Goal: Task Accomplishment & Management: Complete application form

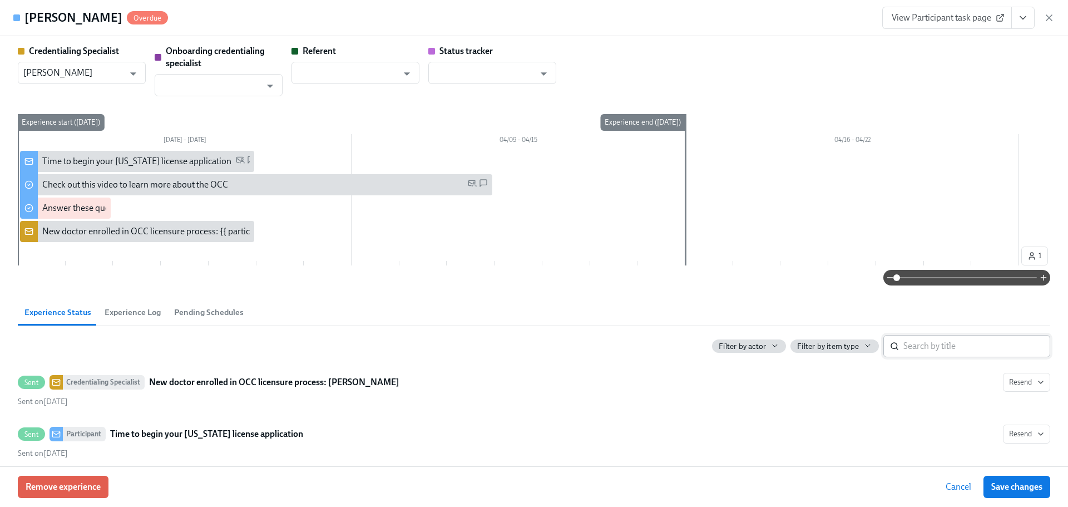
scroll to position [334, 0]
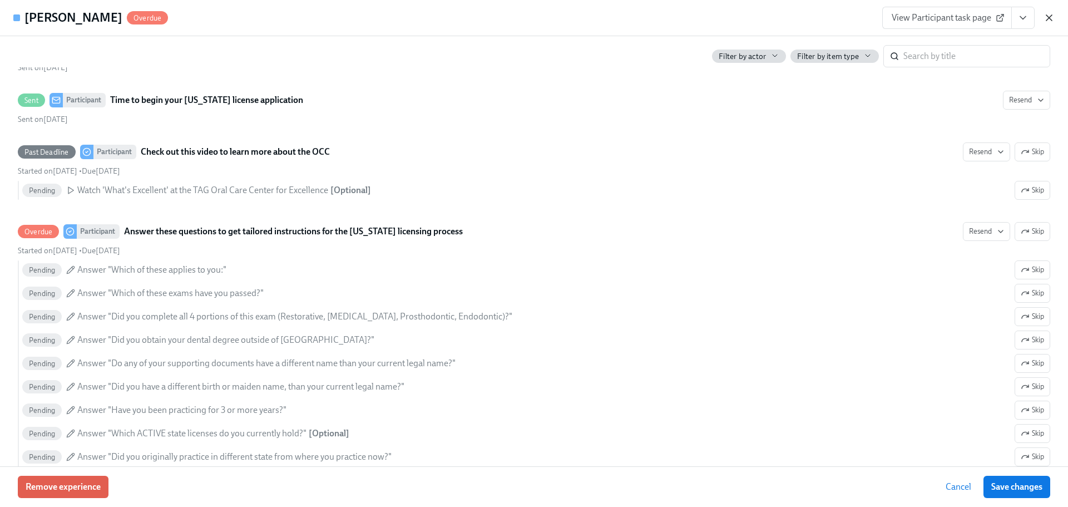
click at [1051, 21] on icon "button" at bounding box center [1049, 17] width 11 height 11
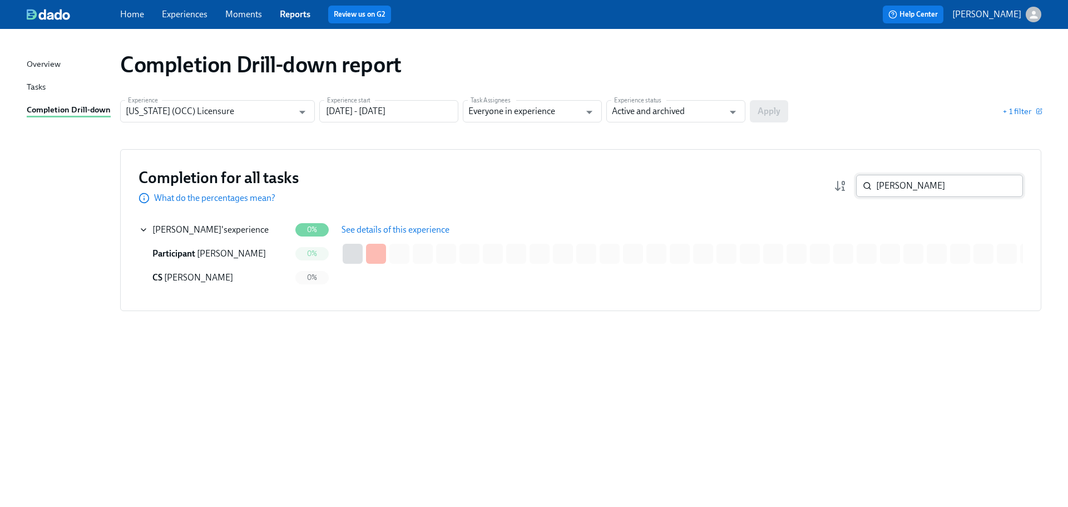
click at [928, 196] on input "[PERSON_NAME]" at bounding box center [949, 186] width 147 height 22
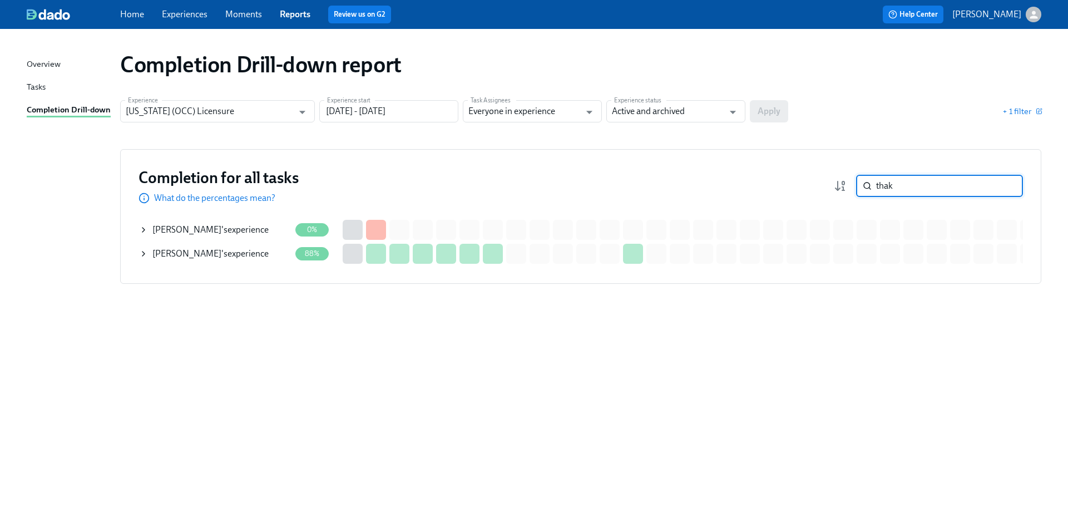
click at [200, 251] on span "[PERSON_NAME]" at bounding box center [186, 253] width 69 height 11
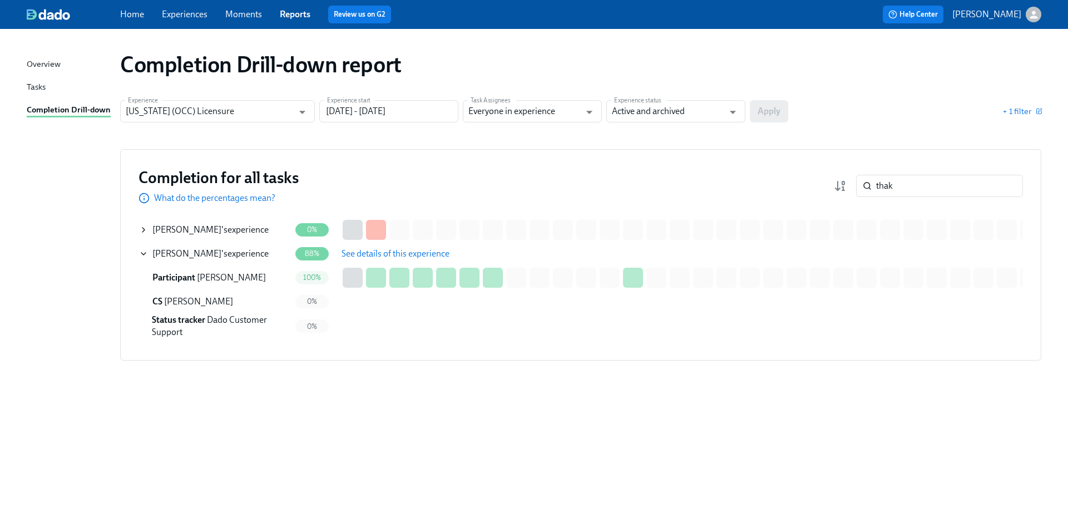
click at [384, 252] on span "See details of this experience" at bounding box center [396, 253] width 108 height 11
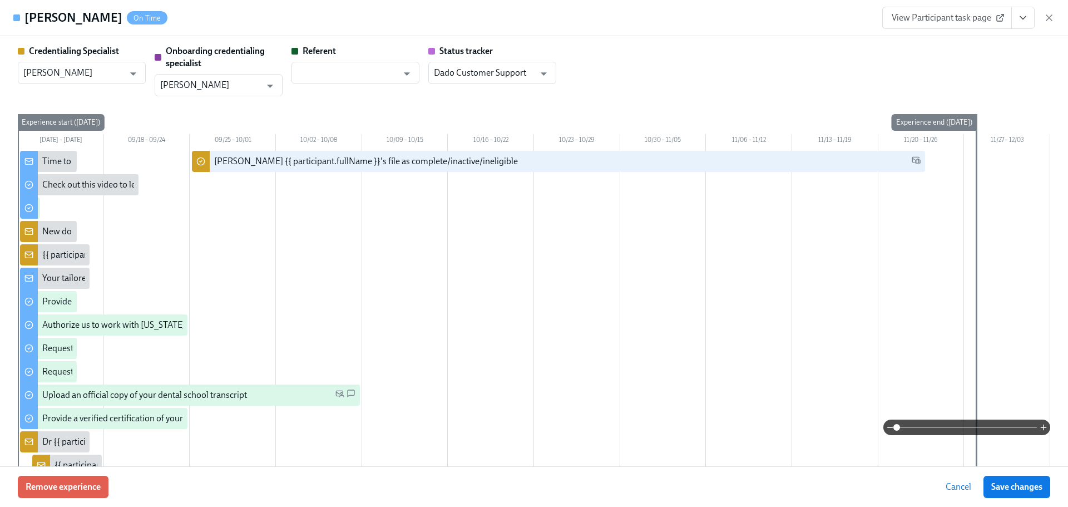
click at [952, 16] on span "View Participant task page" at bounding box center [947, 17] width 111 height 11
click at [1045, 17] on icon "button" at bounding box center [1049, 17] width 11 height 11
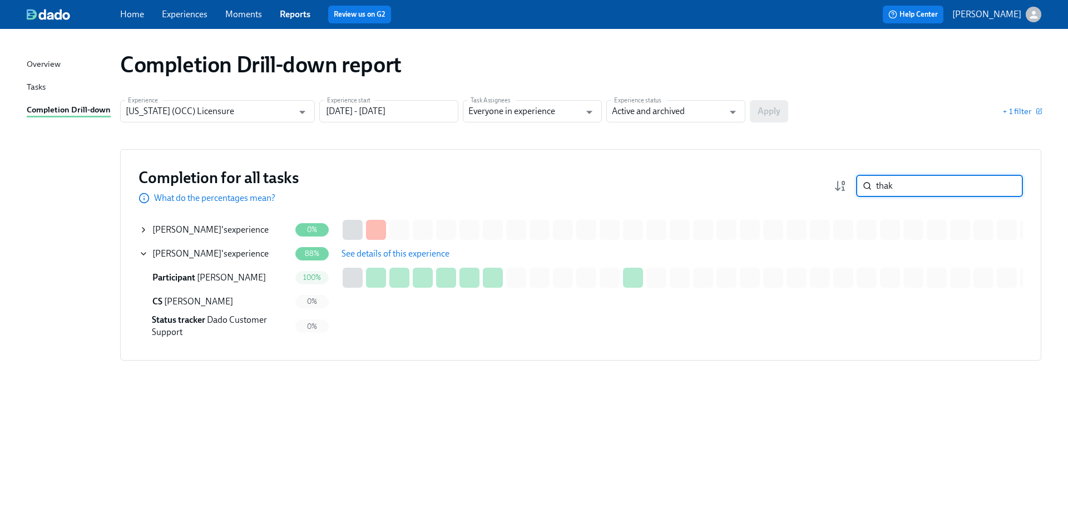
click at [940, 186] on input "thak" at bounding box center [949, 186] width 147 height 22
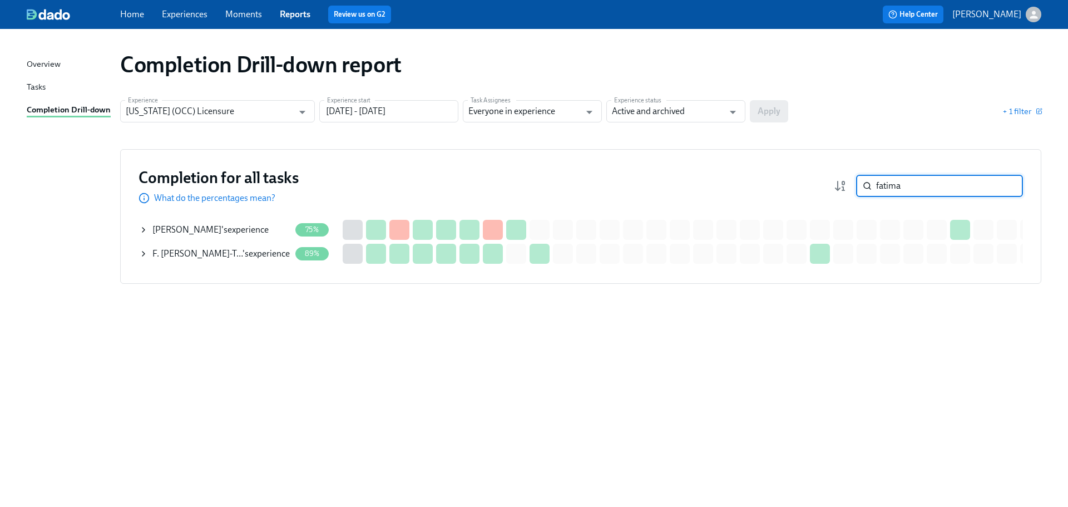
click at [194, 252] on span "F. Topacio Torres-T…" at bounding box center [197, 253] width 90 height 11
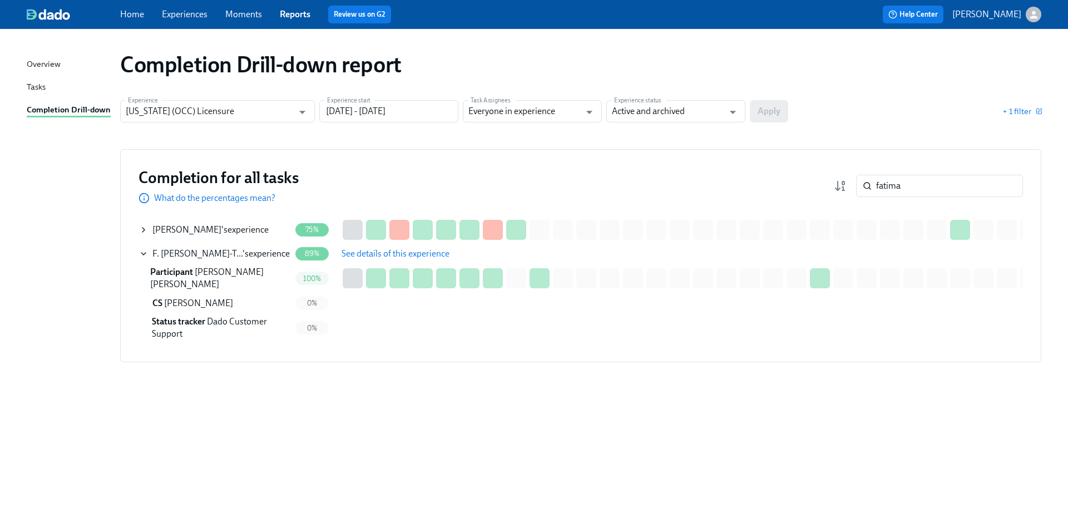
click at [358, 252] on span "See details of this experience" at bounding box center [396, 253] width 108 height 11
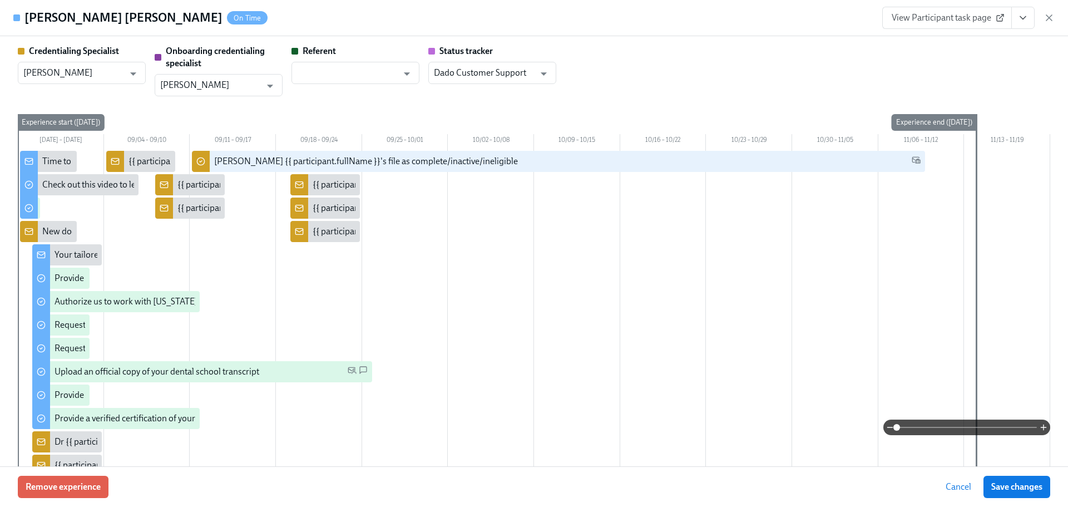
click at [961, 22] on link "View Participant task page" at bounding box center [948, 18] width 130 height 22
click at [1048, 19] on icon "button" at bounding box center [1049, 17] width 11 height 11
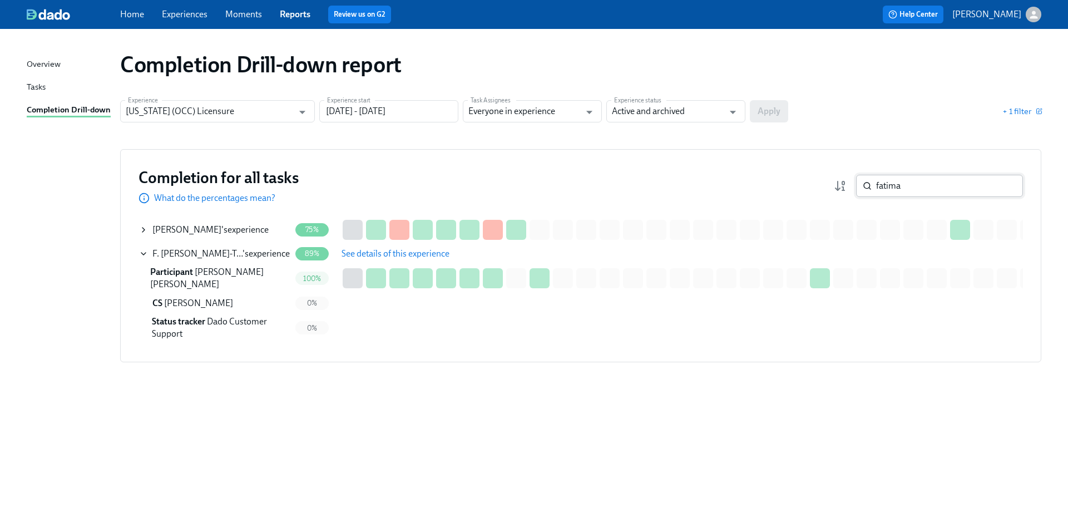
click at [929, 188] on input "fatima" at bounding box center [949, 186] width 147 height 22
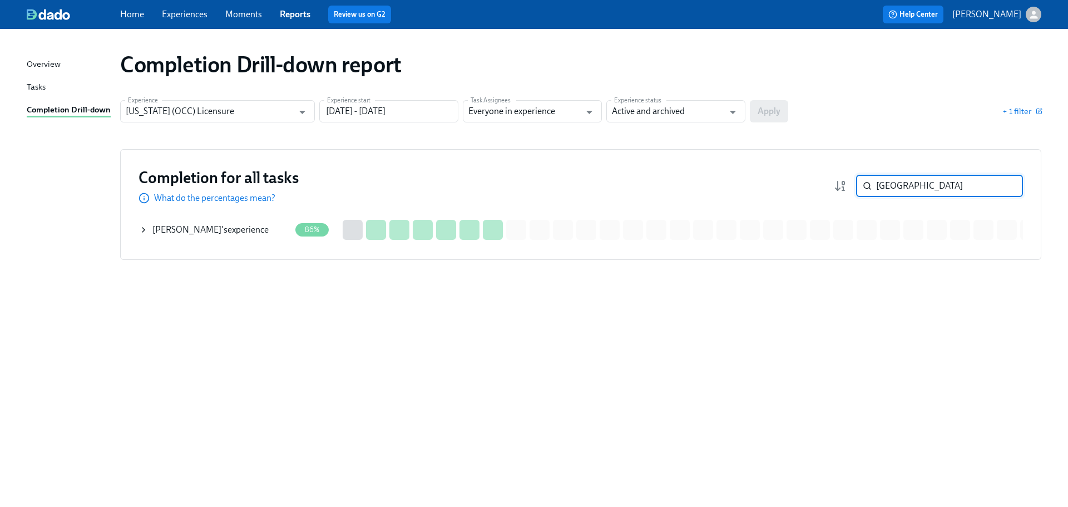
type input "[GEOGRAPHIC_DATA]"
click at [221, 227] on span "[PERSON_NAME]" at bounding box center [186, 229] width 69 height 11
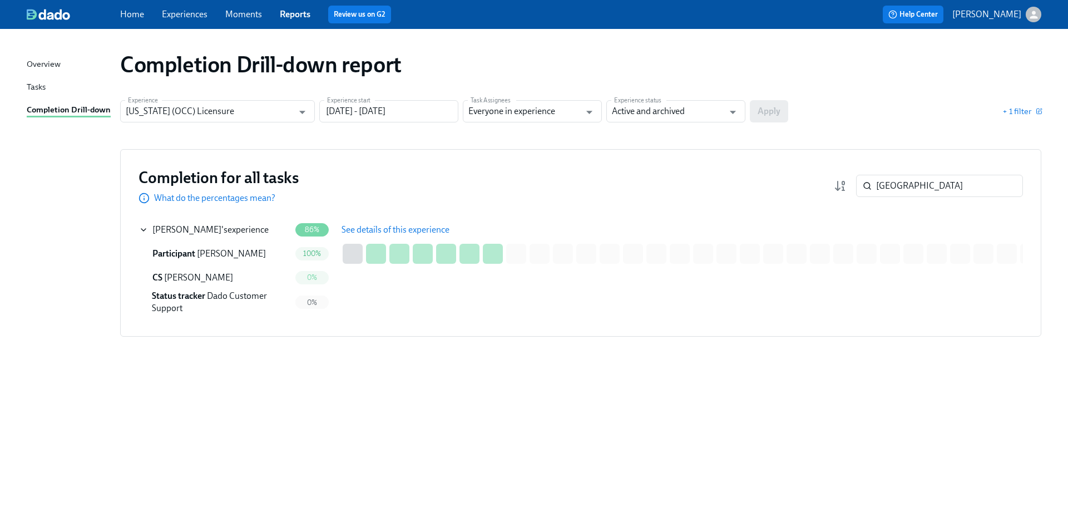
click at [391, 235] on span "See details of this experience" at bounding box center [396, 229] width 108 height 11
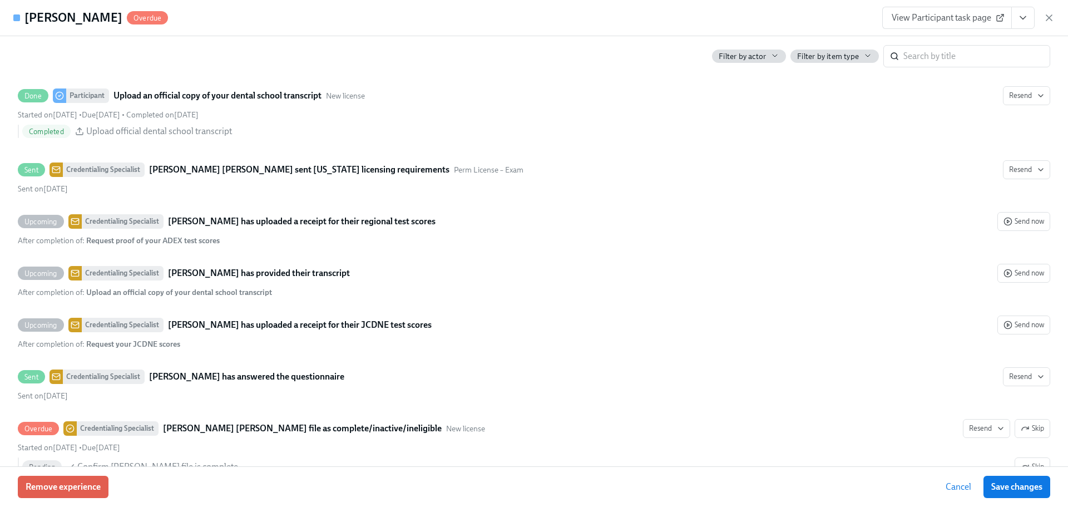
scroll to position [1948, 0]
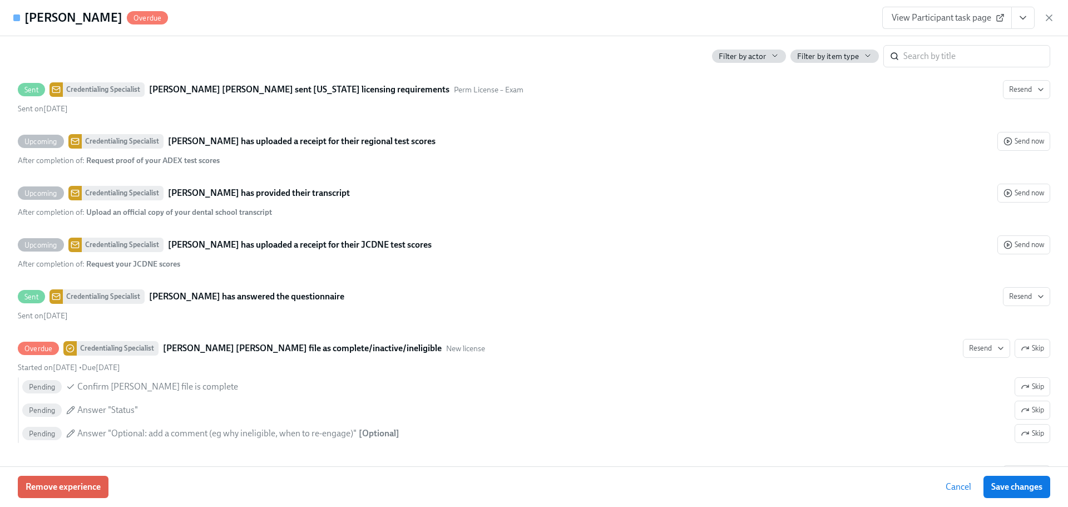
click at [957, 19] on span "View Participant task page" at bounding box center [947, 17] width 111 height 11
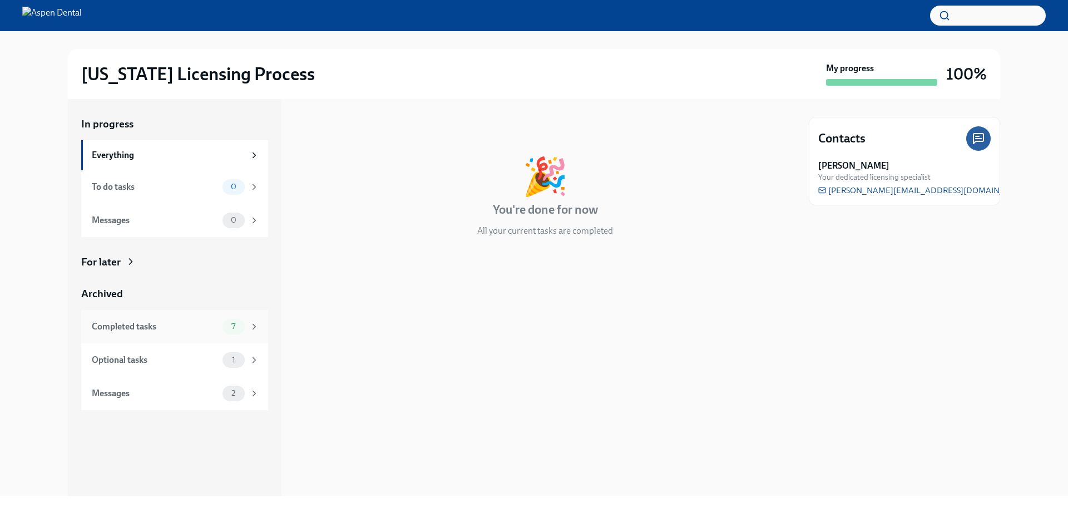
click at [133, 332] on div "Completed tasks" at bounding box center [155, 327] width 126 height 12
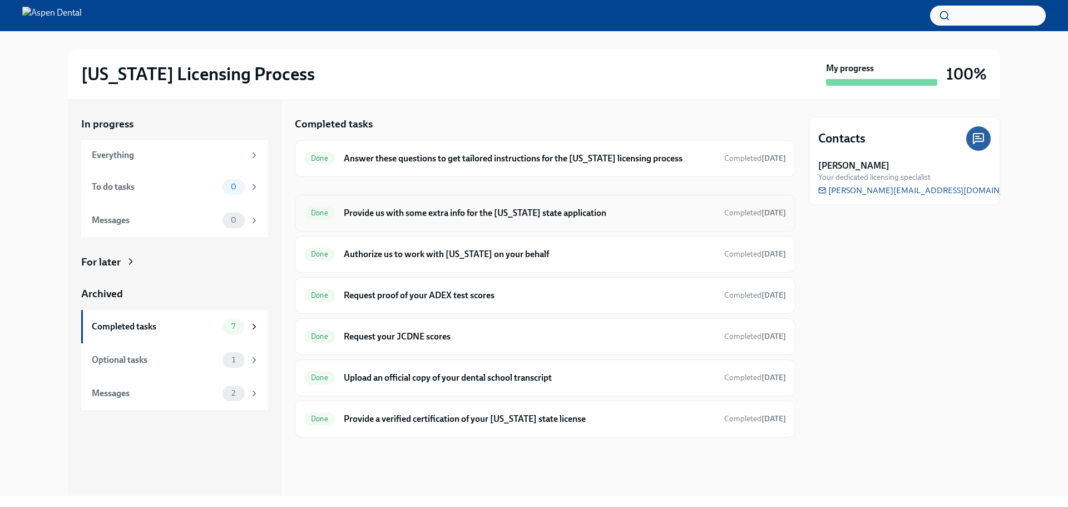
click at [470, 216] on h6 "Provide us with some extra info for the [US_STATE] state application" at bounding box center [530, 213] width 372 height 12
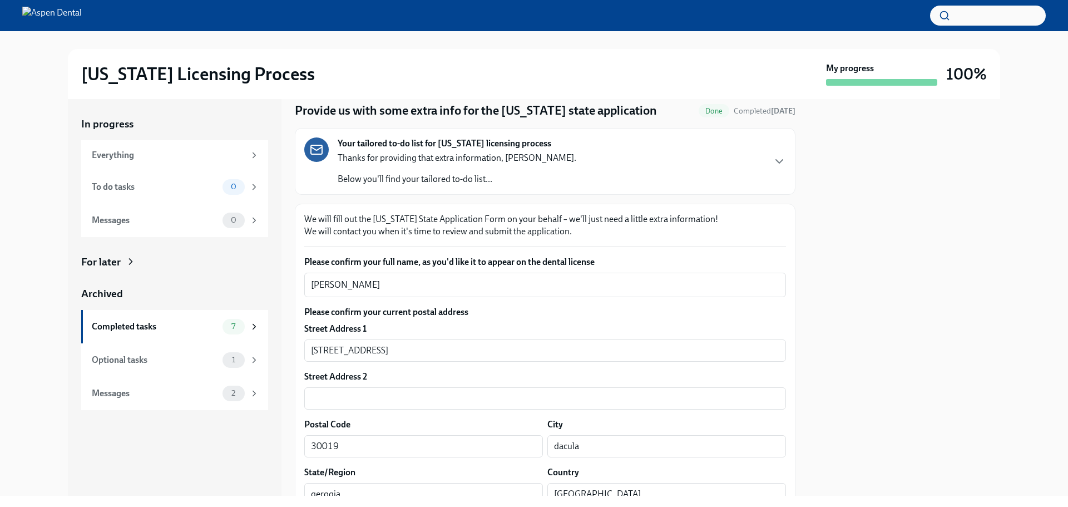
scroll to position [56, 0]
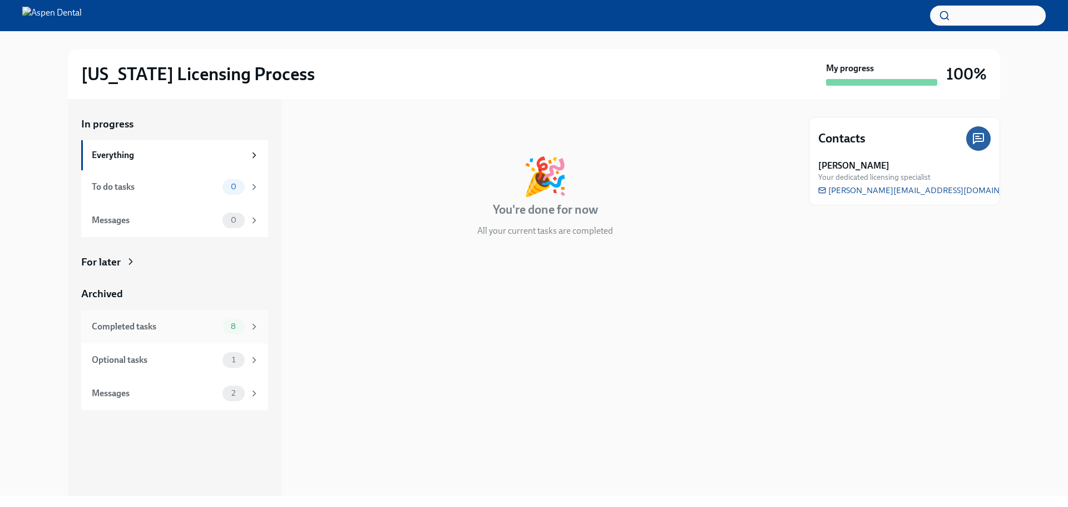
click at [173, 328] on div "Completed tasks" at bounding box center [155, 327] width 126 height 12
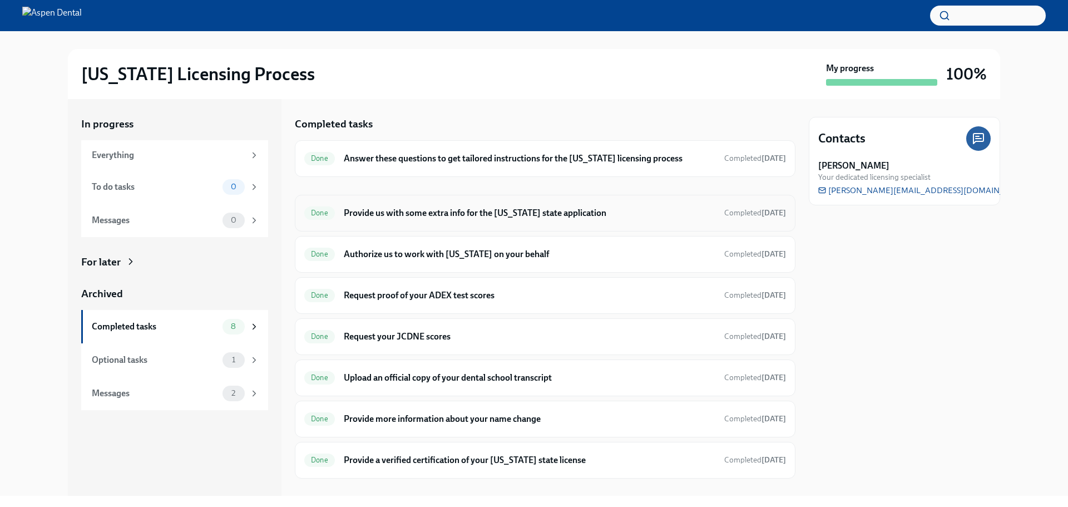
click at [433, 210] on h6 "Provide us with some extra info for the [US_STATE] state application" at bounding box center [530, 213] width 372 height 12
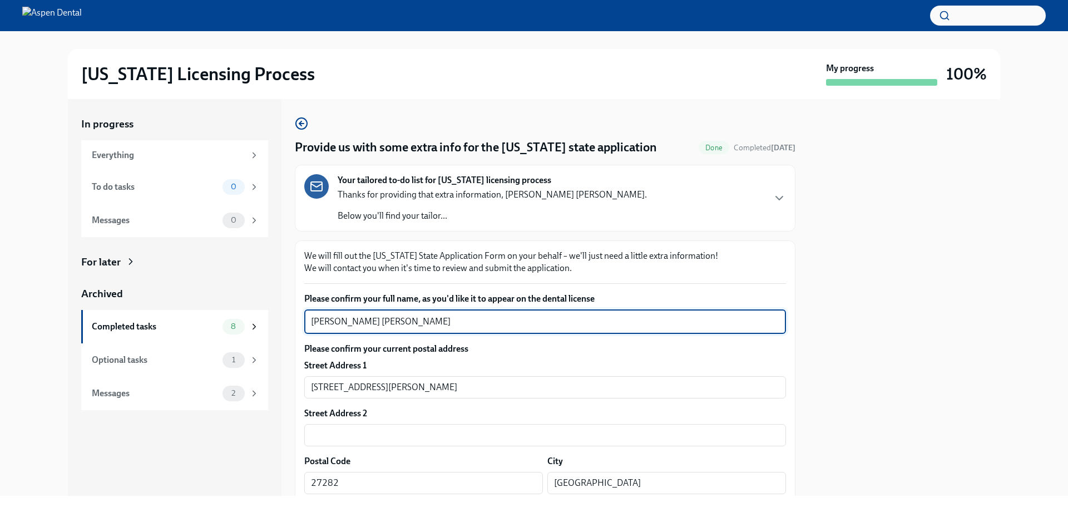
drag, startPoint x: 416, startPoint y: 321, endPoint x: 283, endPoint y: 321, distance: 133.0
click at [283, 321] on div "In progress Everything To do tasks 0 Messages 0 For later Archived Completed ta…" at bounding box center [534, 297] width 933 height 397
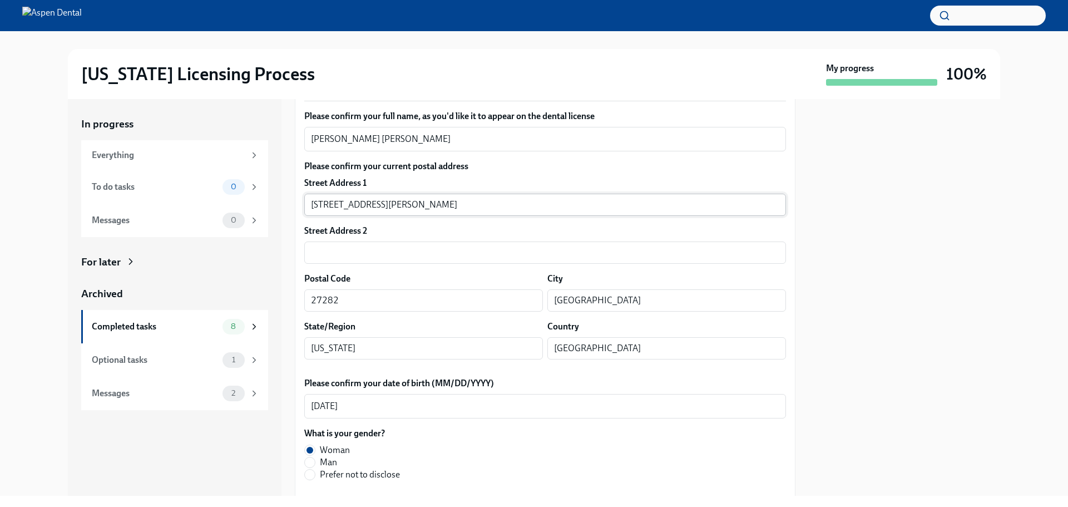
scroll to position [167, 0]
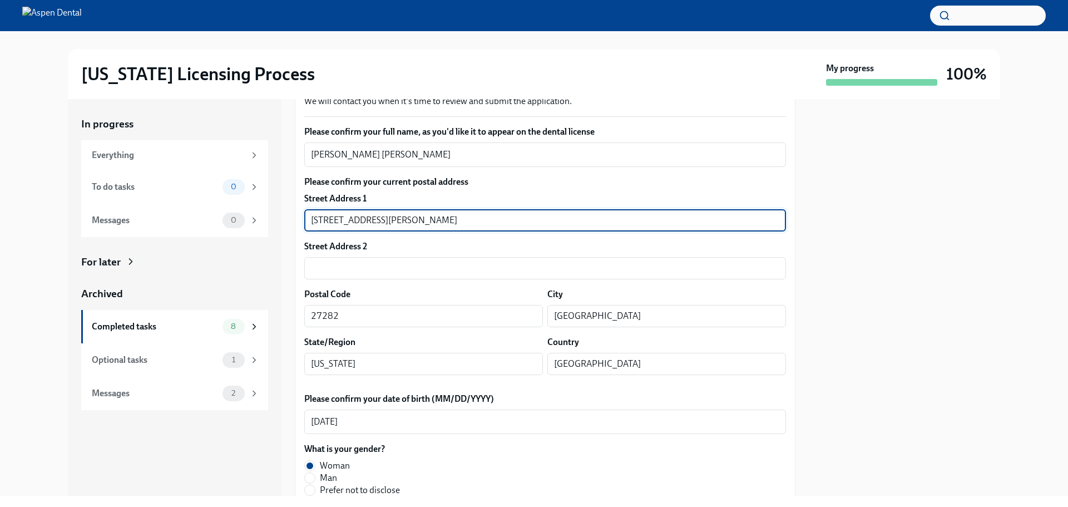
drag, startPoint x: 379, startPoint y: 220, endPoint x: 295, endPoint y: 229, distance: 83.9
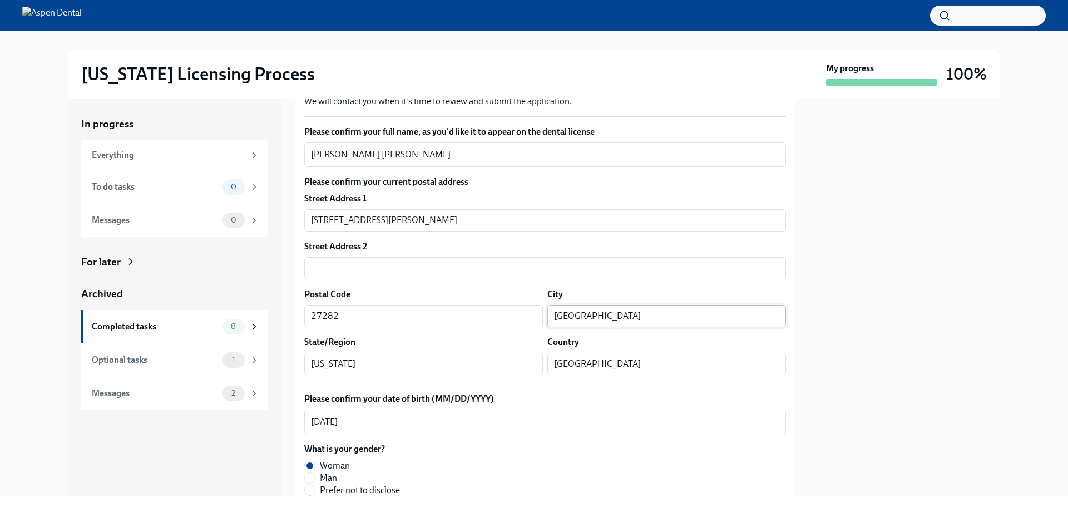
click at [582, 321] on input "Jamestown" at bounding box center [667, 316] width 239 height 22
click at [582, 319] on input "Jamestown" at bounding box center [667, 316] width 239 height 22
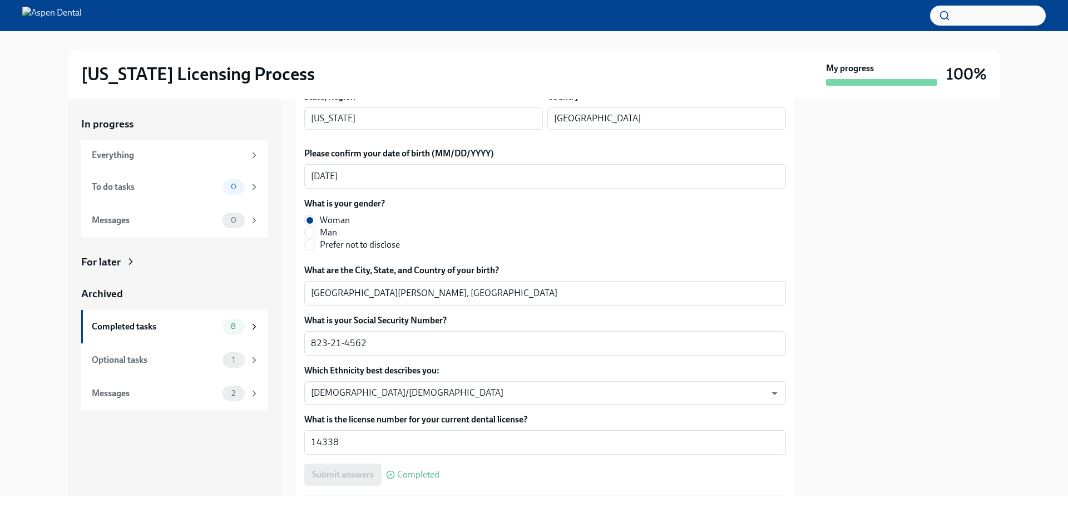
scroll to position [445, 0]
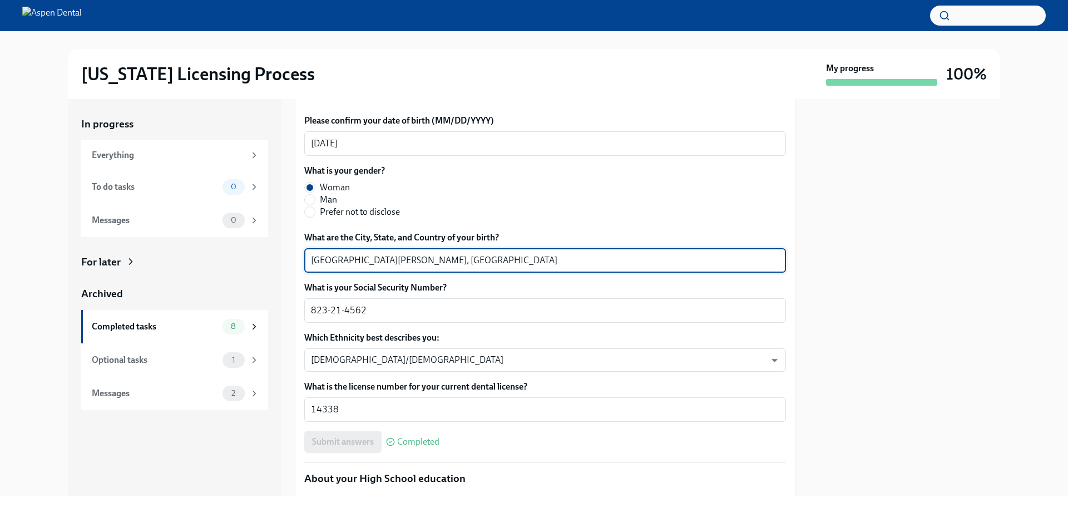
drag, startPoint x: 367, startPoint y: 263, endPoint x: 284, endPoint y: 268, distance: 83.7
click at [284, 268] on div "In progress Everything To do tasks 0 Messages 0 For later Archived Completed ta…" at bounding box center [534, 297] width 933 height 397
click at [365, 262] on textarea "Santo Domingo, Dominican Republic" at bounding box center [545, 260] width 469 height 13
drag, startPoint x: 369, startPoint y: 260, endPoint x: 301, endPoint y: 268, distance: 68.3
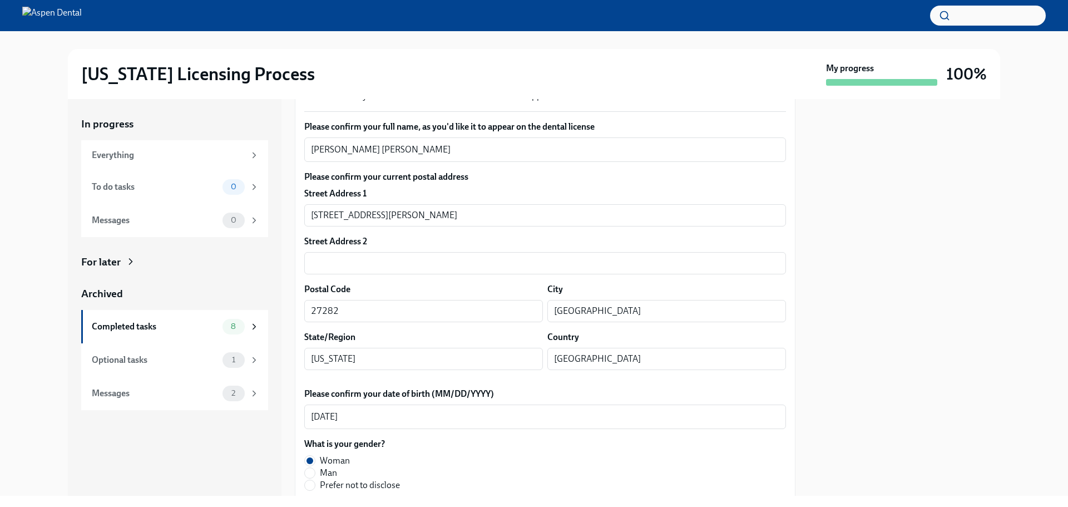
scroll to position [0, 0]
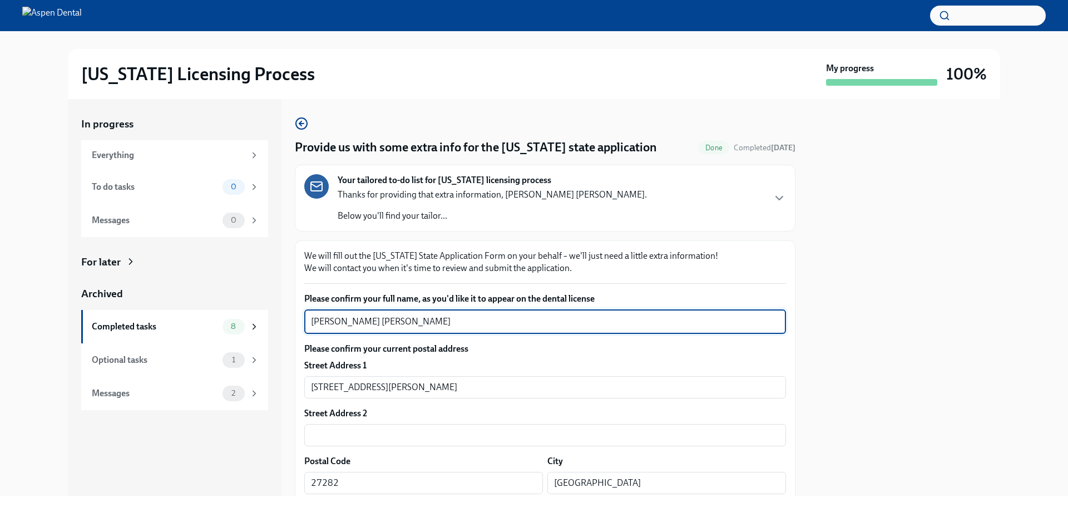
drag, startPoint x: 382, startPoint y: 324, endPoint x: 336, endPoint y: 327, distance: 46.2
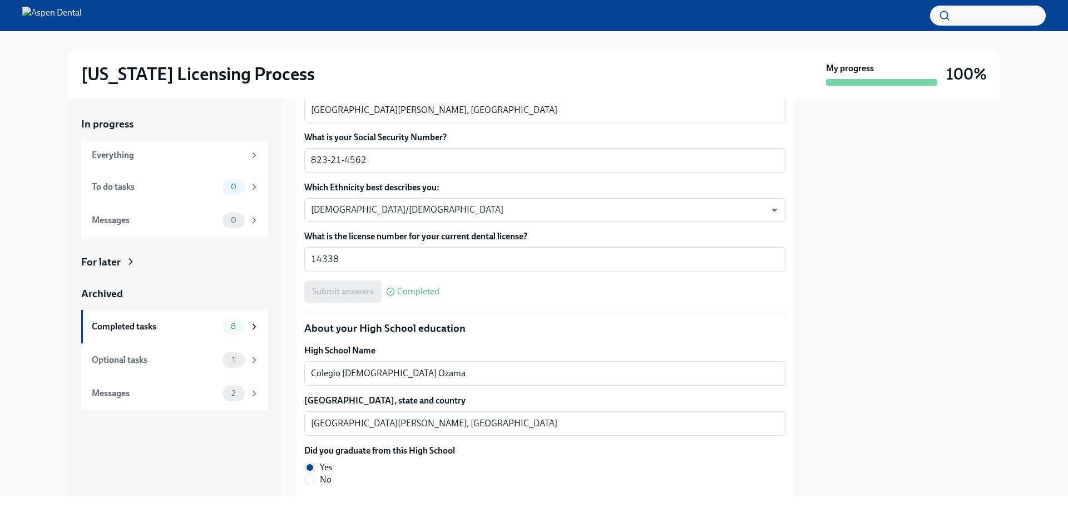
scroll to position [612, 0]
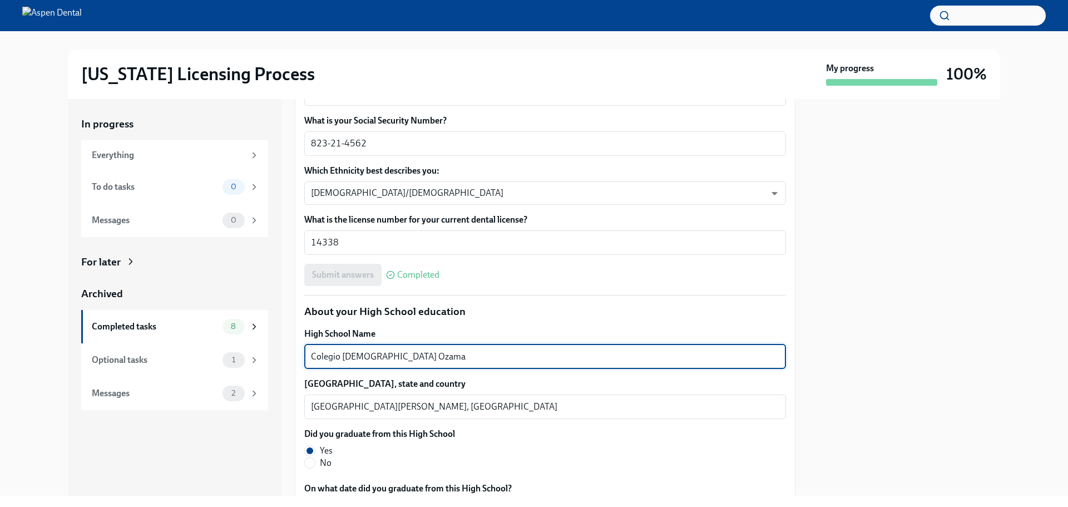
drag, startPoint x: 402, startPoint y: 356, endPoint x: 286, endPoint y: 371, distance: 116.7
click at [286, 371] on div "In progress Everything To do tasks 0 Messages 0 For later Archived Completed ta…" at bounding box center [534, 297] width 933 height 397
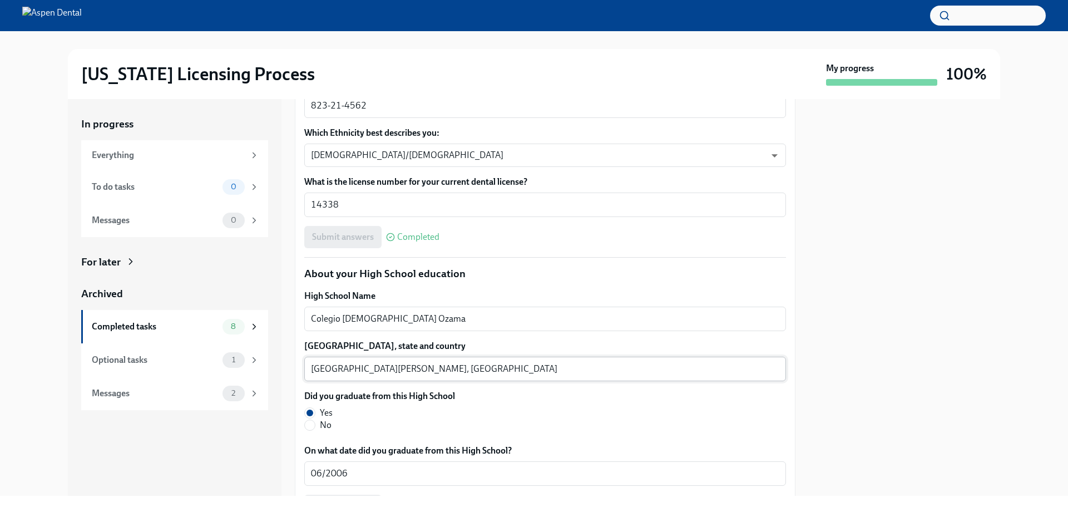
scroll to position [668, 0]
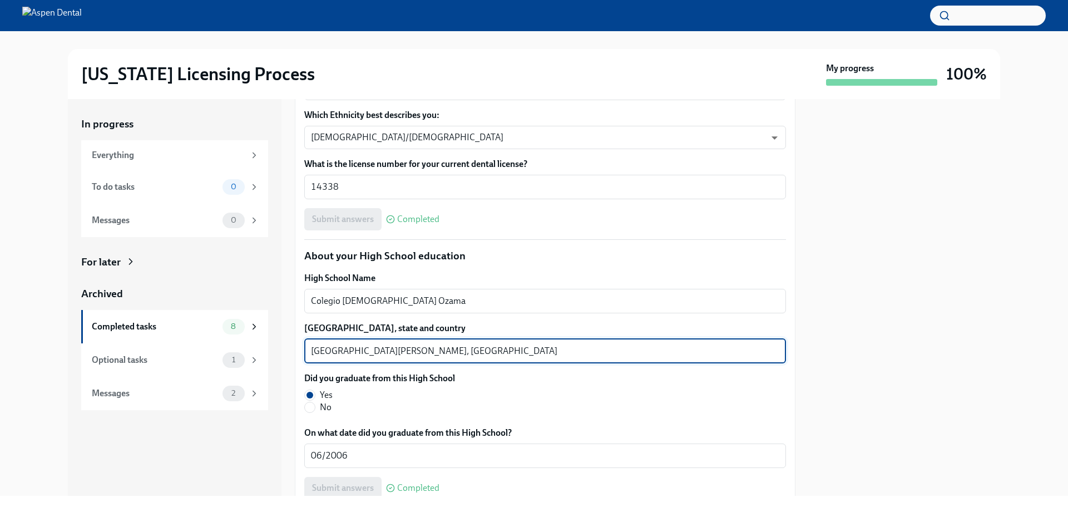
drag, startPoint x: 369, startPoint y: 349, endPoint x: 297, endPoint y: 349, distance: 71.8
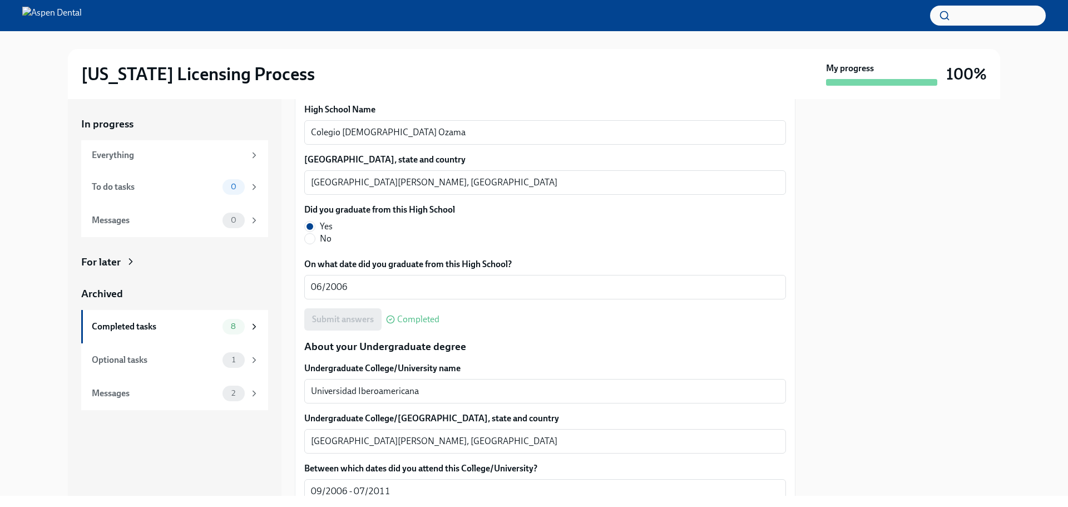
scroll to position [890, 0]
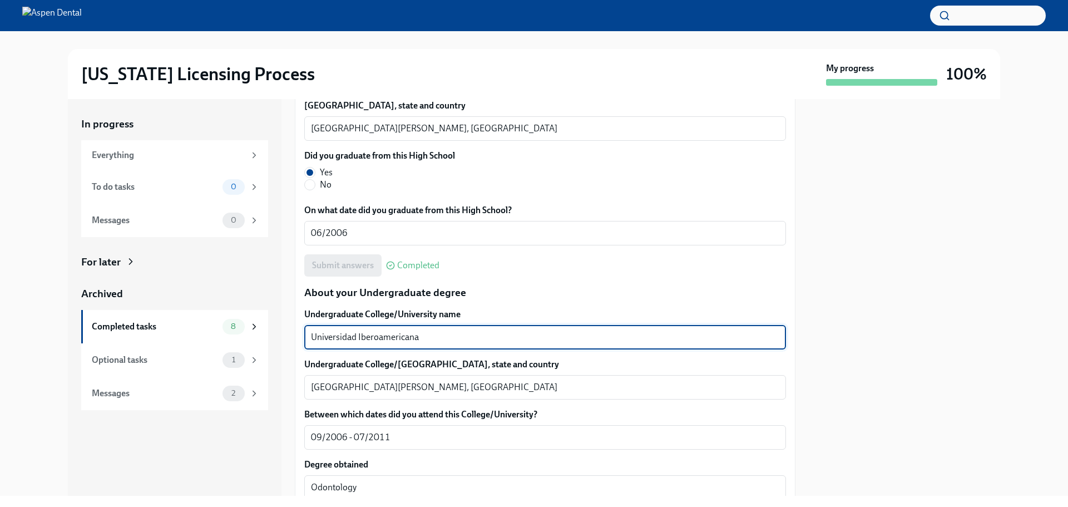
drag, startPoint x: 421, startPoint y: 334, endPoint x: 350, endPoint y: 338, distance: 70.8
click at [289, 334] on div "In progress Everything To do tasks 0 Messages 0 For later Archived Completed ta…" at bounding box center [534, 297] width 933 height 397
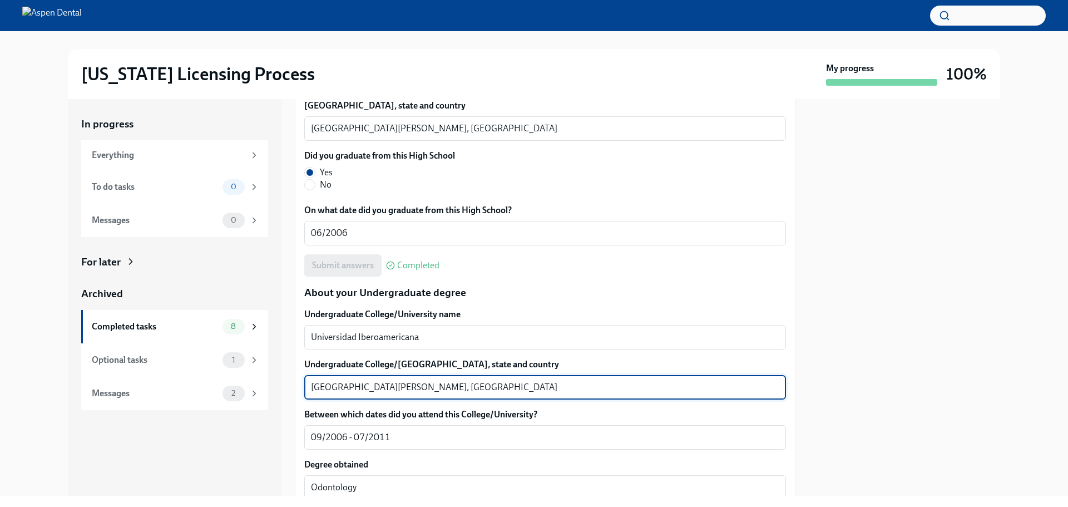
drag, startPoint x: 369, startPoint y: 387, endPoint x: 280, endPoint y: 391, distance: 88.6
click at [280, 391] on div "In progress Everything To do tasks 0 Messages 0 For later Archived Completed ta…" at bounding box center [534, 297] width 933 height 397
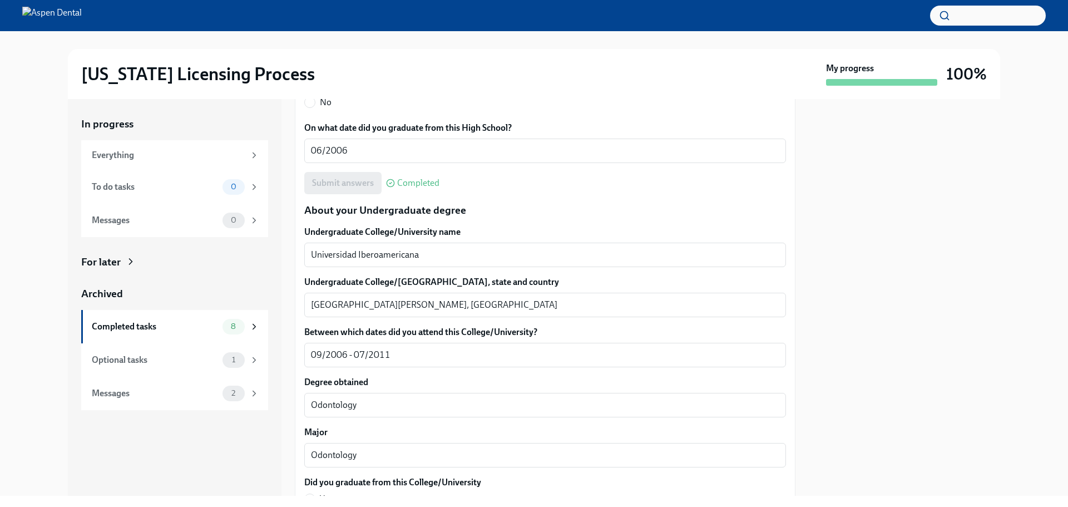
scroll to position [1002, 0]
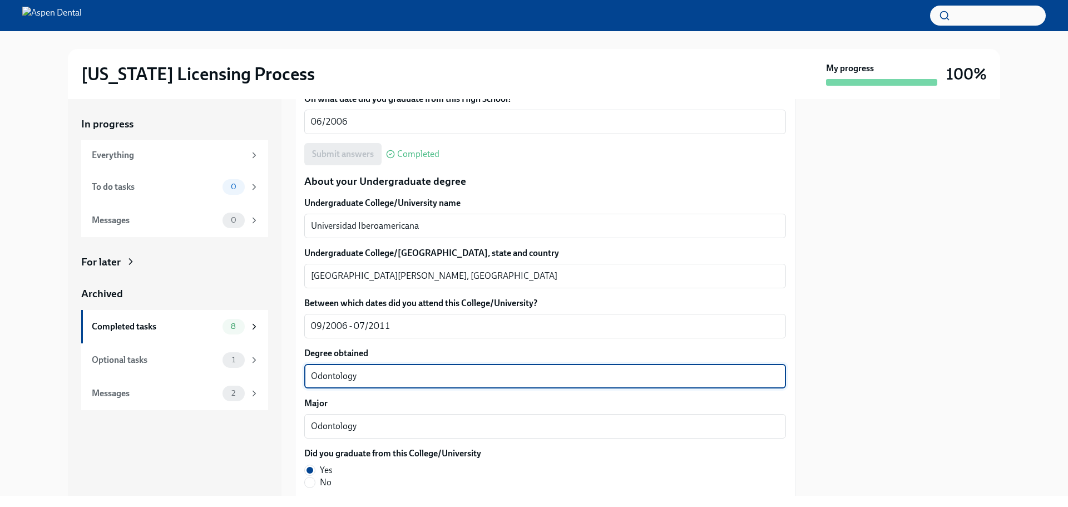
drag, startPoint x: 360, startPoint y: 374, endPoint x: 312, endPoint y: 382, distance: 49.0
click at [312, 382] on textarea "Odontology" at bounding box center [545, 376] width 469 height 13
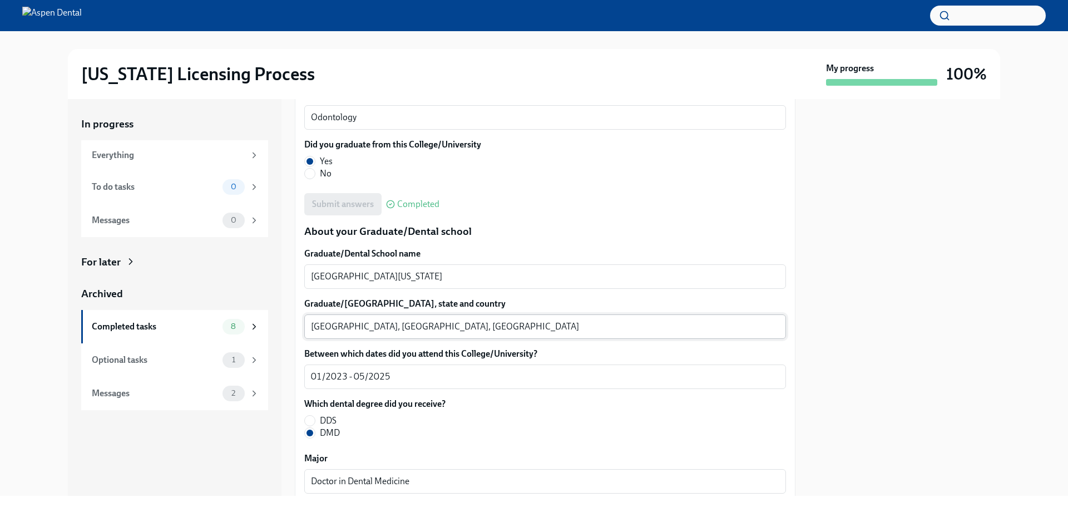
scroll to position [1336, 0]
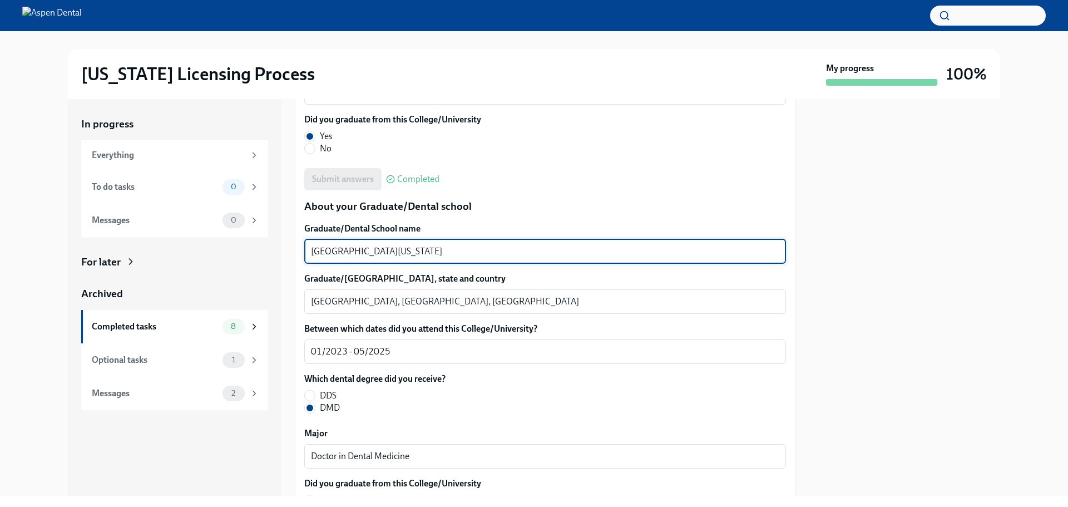
drag, startPoint x: 410, startPoint y: 252, endPoint x: 288, endPoint y: 249, distance: 121.3
click at [288, 249] on div "In progress Everything To do tasks 0 Messages 0 For later Archived Completed ta…" at bounding box center [534, 297] width 933 height 397
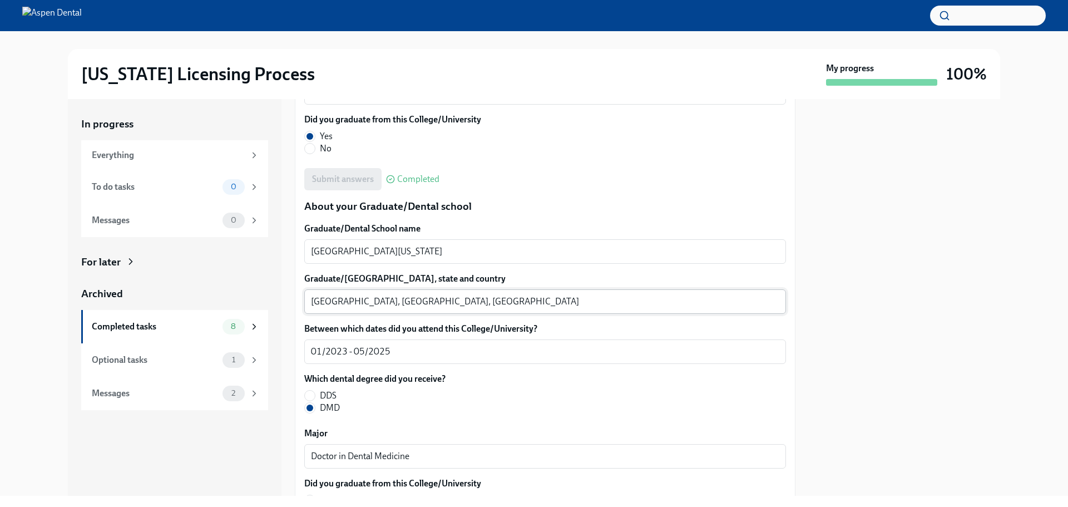
click at [323, 301] on textarea "Philadelphia, PA, USA" at bounding box center [545, 301] width 469 height 13
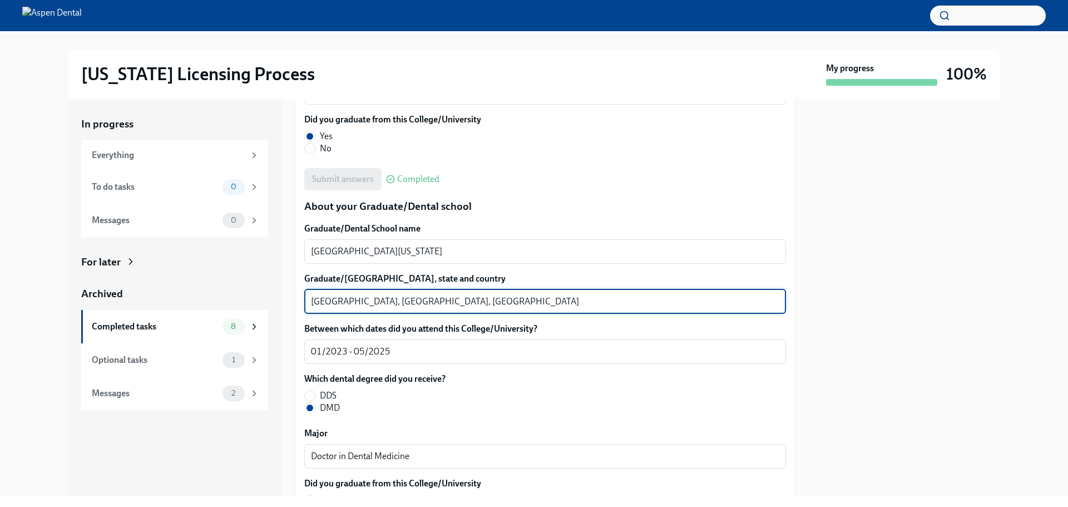
click at [323, 301] on textarea "Philadelphia, PA, USA" at bounding box center [545, 301] width 469 height 13
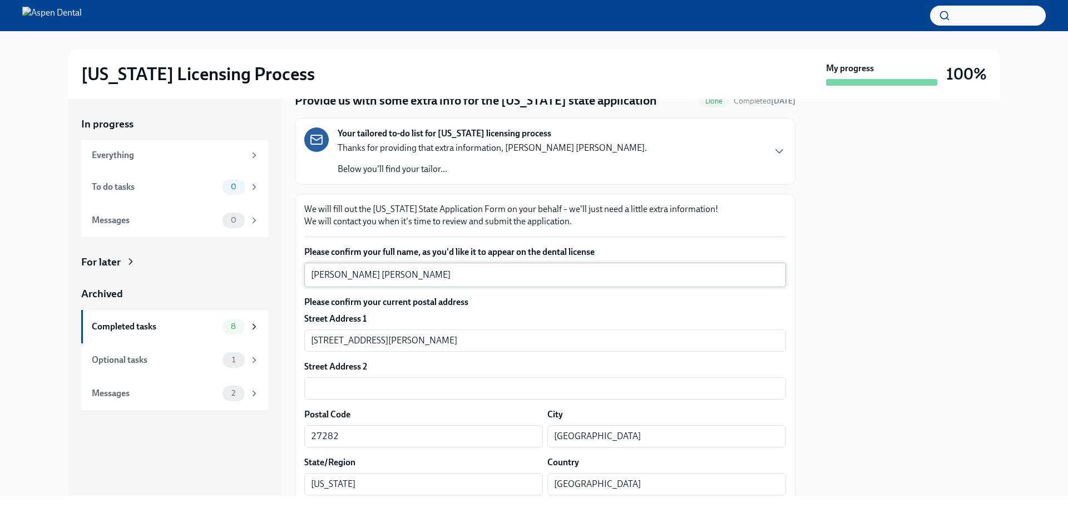
scroll to position [0, 0]
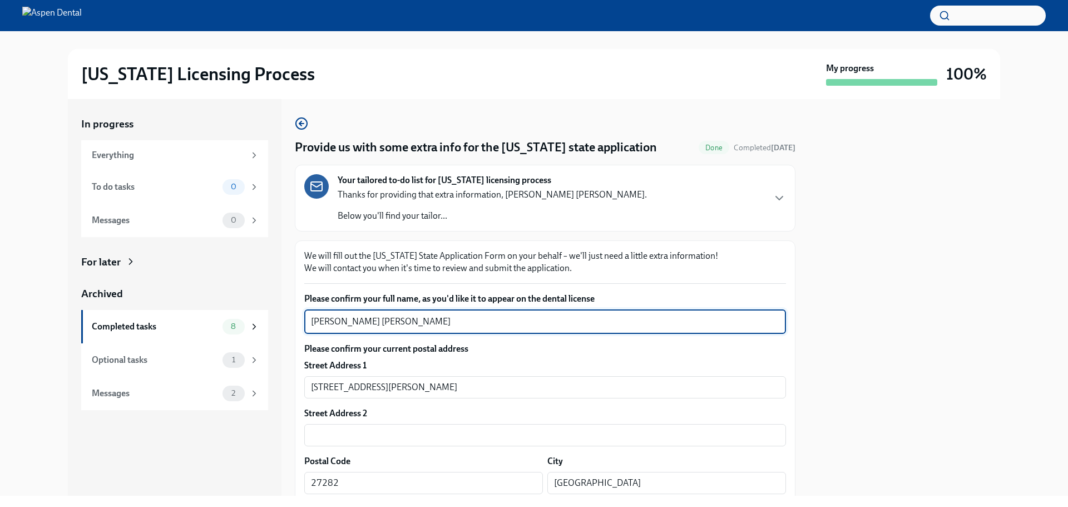
drag, startPoint x: 414, startPoint y: 318, endPoint x: 303, endPoint y: 321, distance: 111.3
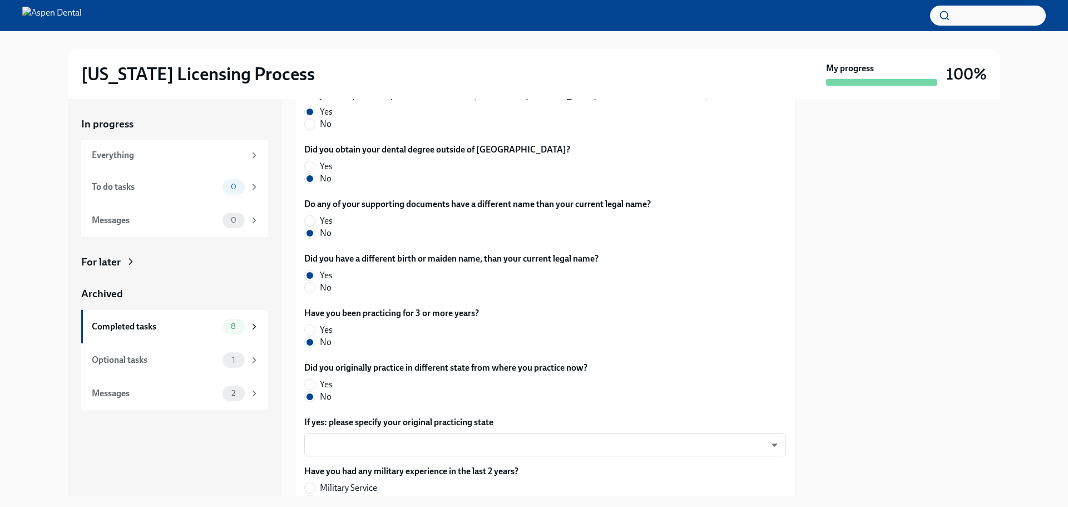
scroll to position [514, 0]
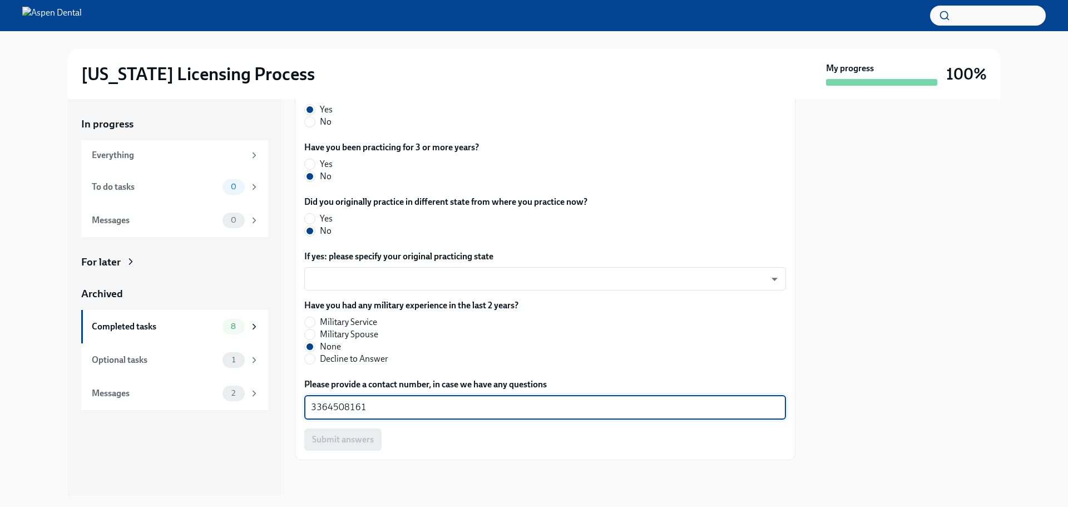
drag, startPoint x: 295, startPoint y: 414, endPoint x: 306, endPoint y: 410, distance: 11.0
click at [285, 413] on div "In progress Everything To do tasks 0 Messages 0 For later Archived Completed ta…" at bounding box center [534, 297] width 933 height 397
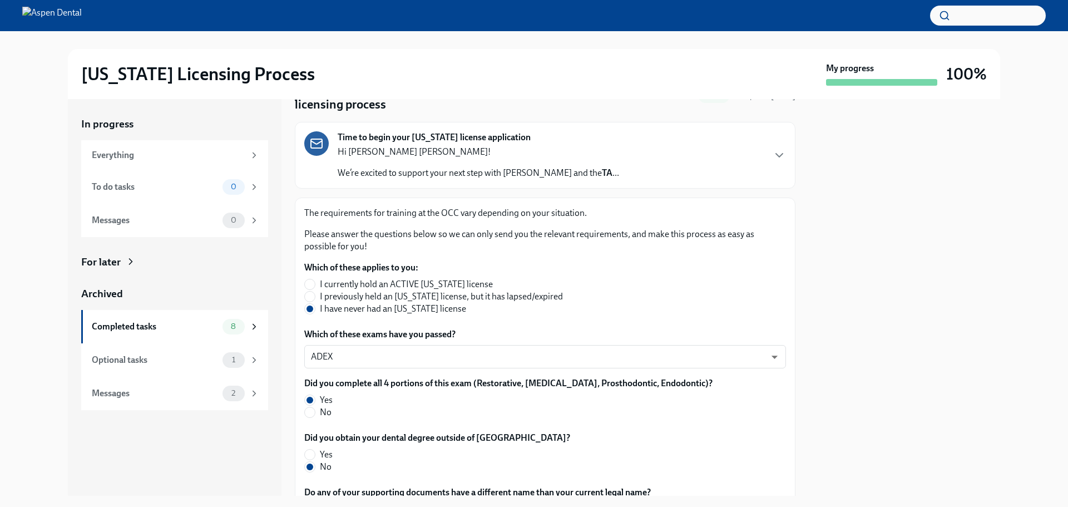
scroll to position [0, 0]
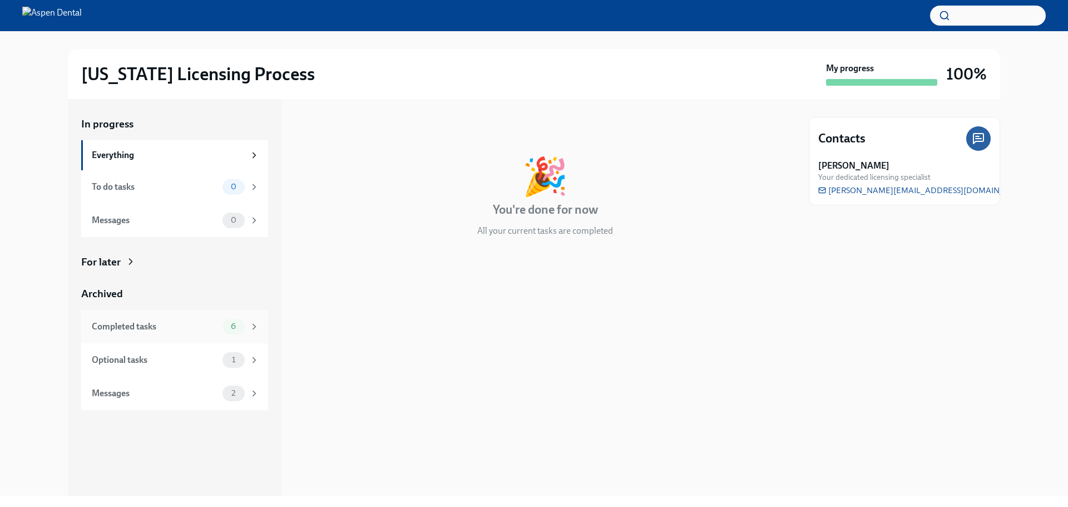
click at [159, 332] on div "Completed tasks" at bounding box center [155, 327] width 126 height 12
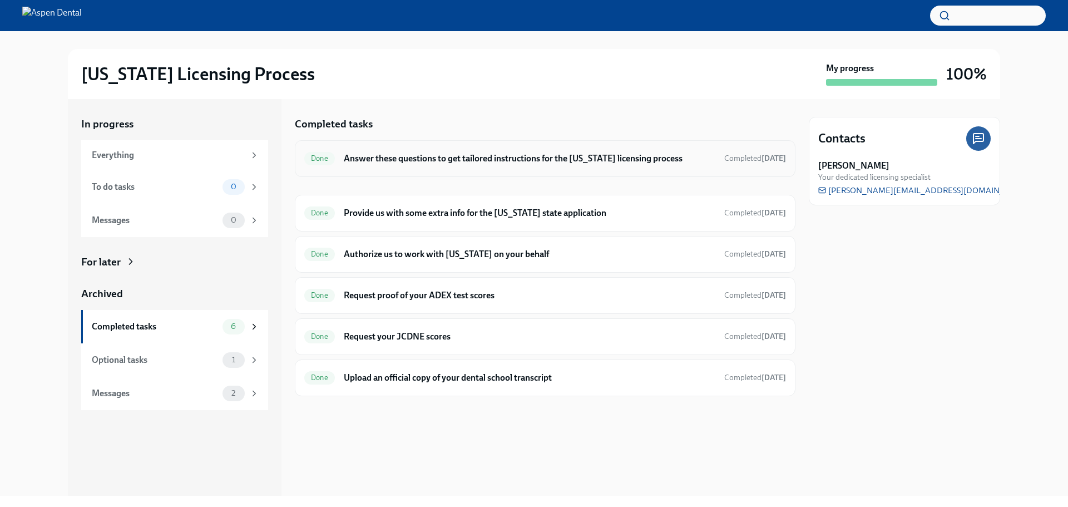
click at [475, 154] on h6 "Answer these questions to get tailored instructions for the [US_STATE] licensin…" at bounding box center [530, 158] width 372 height 12
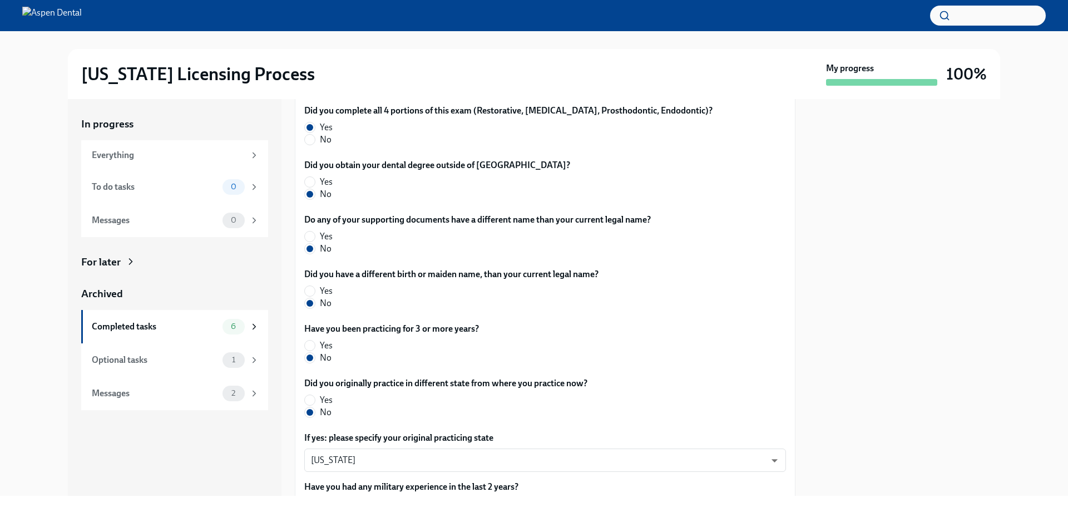
scroll to position [514, 0]
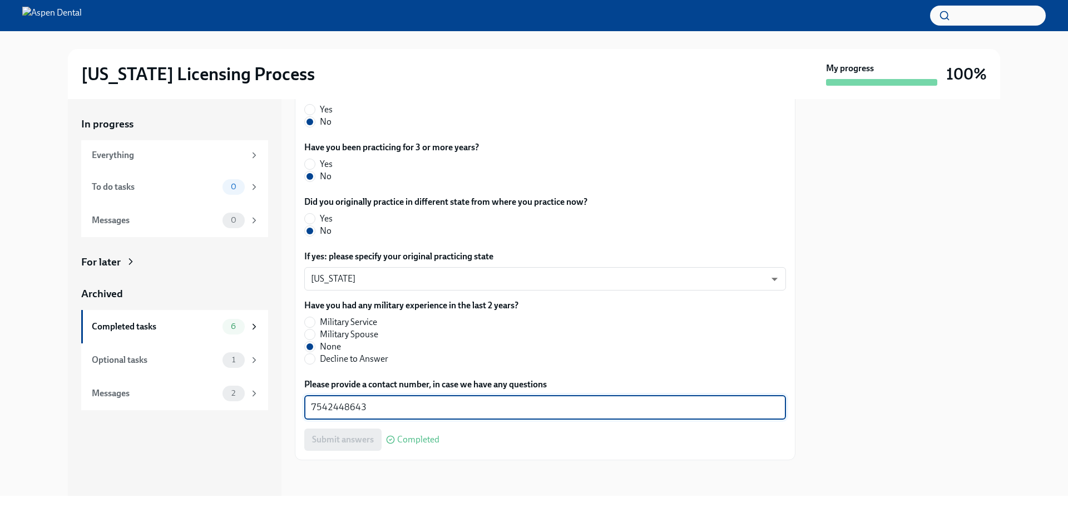
drag, startPoint x: 388, startPoint y: 408, endPoint x: 292, endPoint y: 409, distance: 96.8
click at [292, 409] on div "In progress Everything To do tasks 0 Messages 0 For later Archived Completed ta…" at bounding box center [534, 297] width 933 height 397
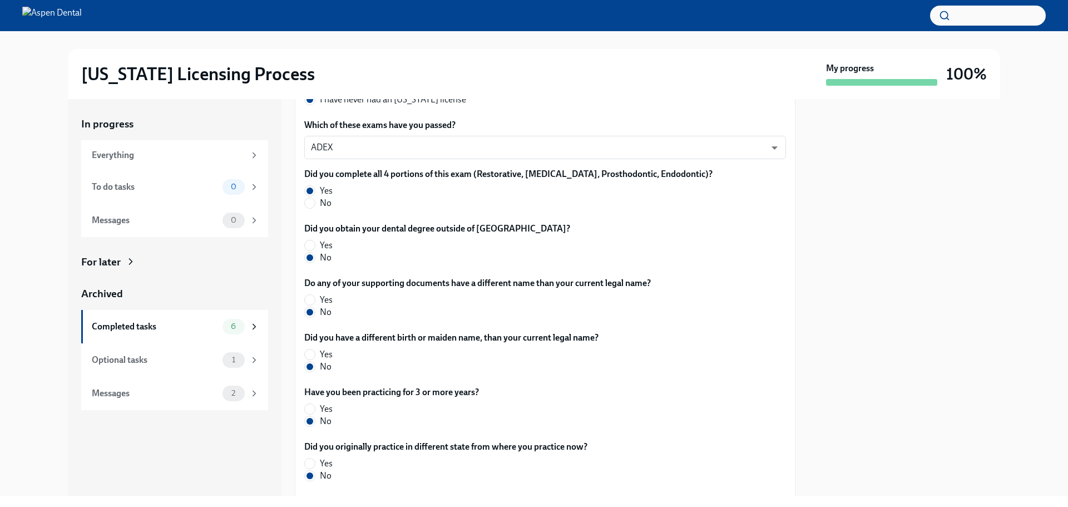
scroll to position [0, 0]
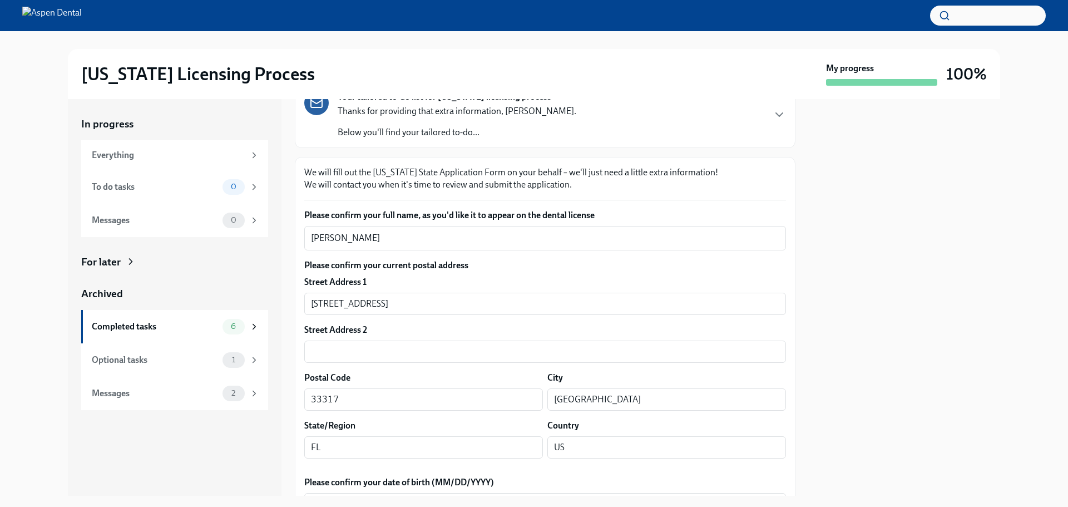
scroll to position [56, 0]
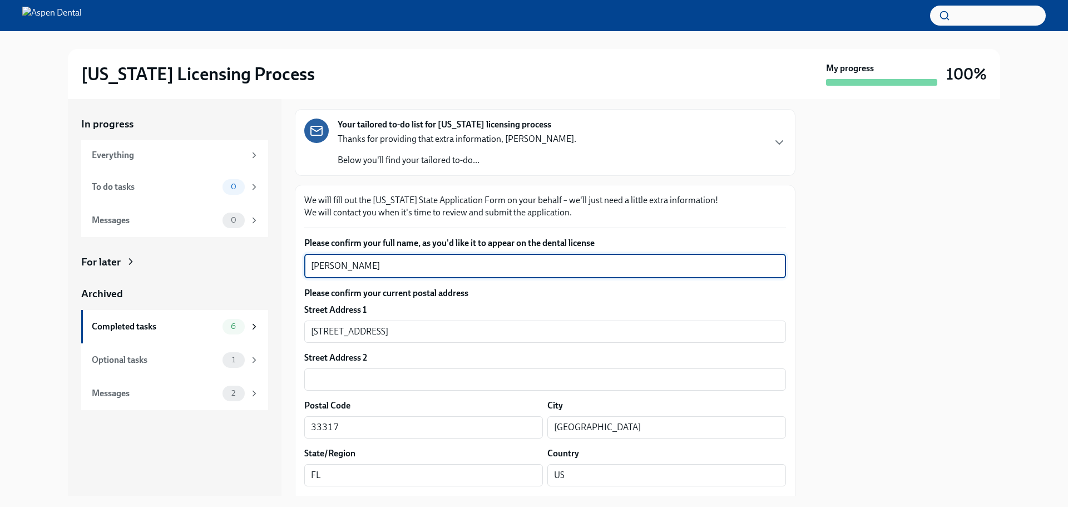
drag, startPoint x: 412, startPoint y: 264, endPoint x: 328, endPoint y: 264, distance: 84.0
click at [283, 267] on div "In progress Everything To do tasks 0 Messages 0 For later Archived Completed ta…" at bounding box center [534, 297] width 933 height 397
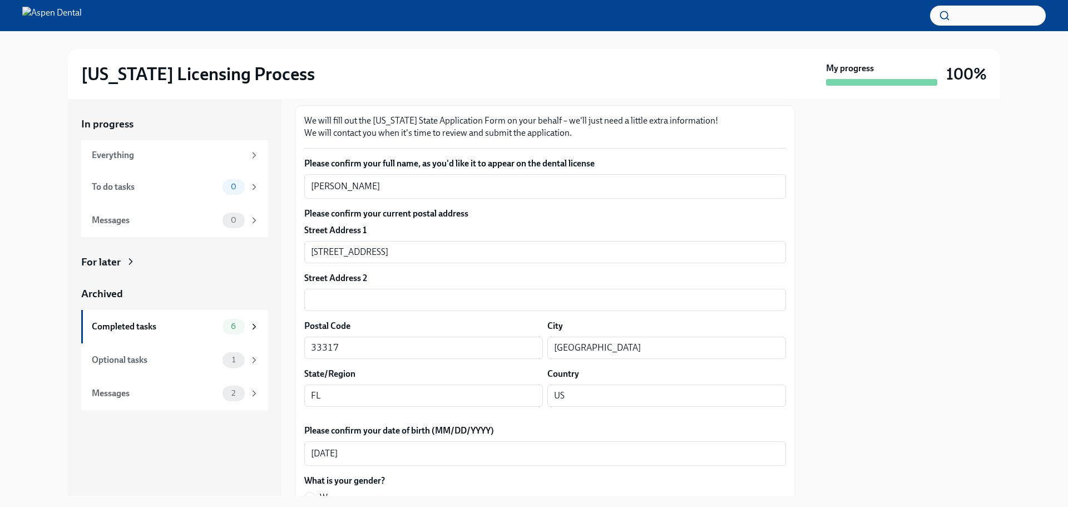
scroll to position [390, 0]
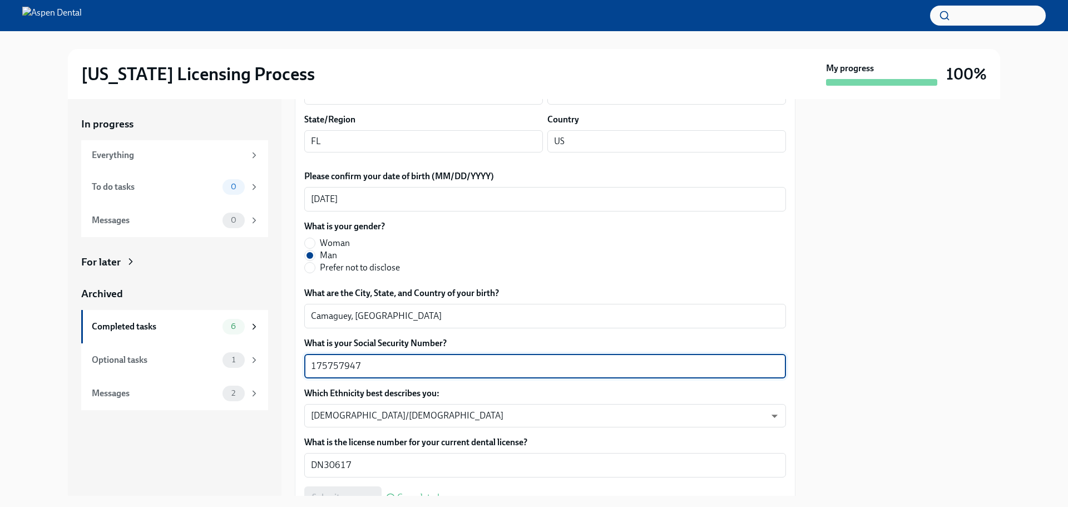
drag, startPoint x: 336, startPoint y: 369, endPoint x: 297, endPoint y: 369, distance: 39.0
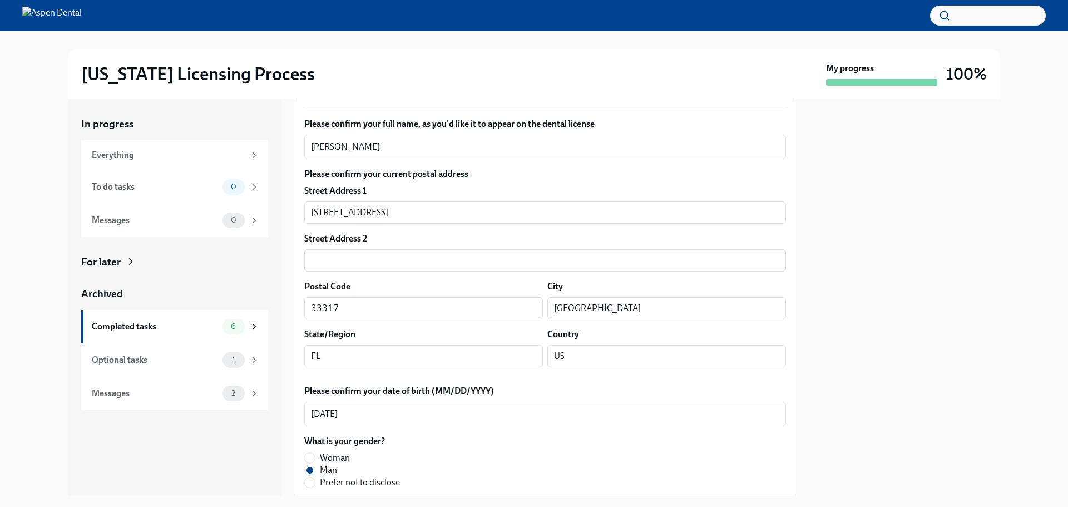
scroll to position [167, 0]
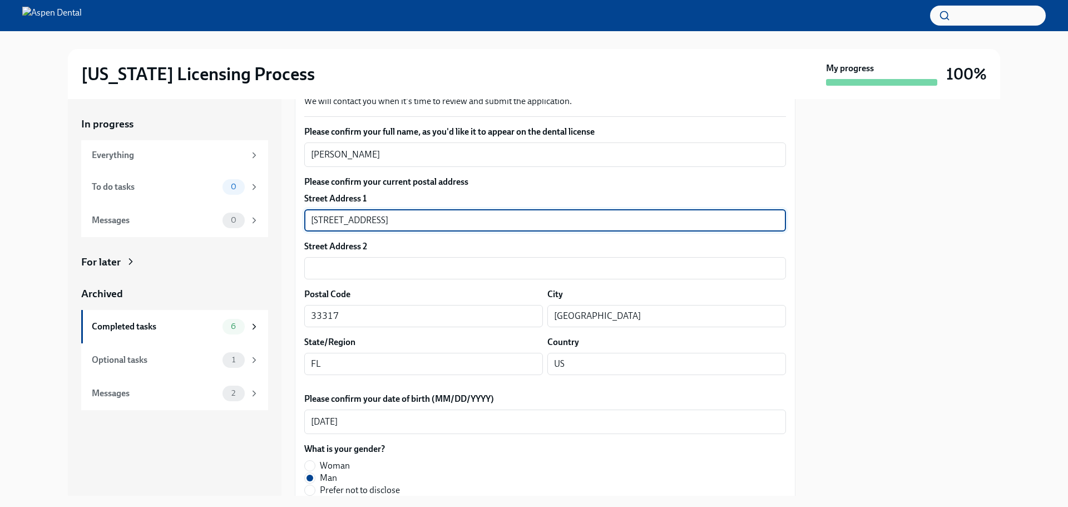
drag, startPoint x: 393, startPoint y: 218, endPoint x: 339, endPoint y: 221, distance: 54.1
click at [285, 225] on div "In progress Everything To do tasks 0 Messages 0 For later Archived Completed ta…" at bounding box center [534, 297] width 933 height 397
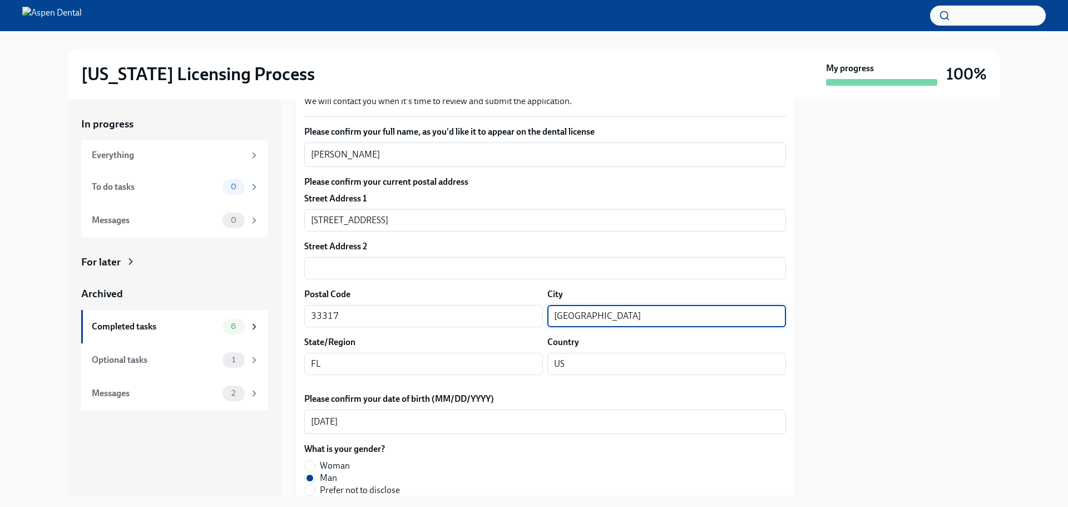
click at [485, 308] on div "Postal Code 33317 ​ City Fort Lauderdale ​" at bounding box center [545, 307] width 482 height 39
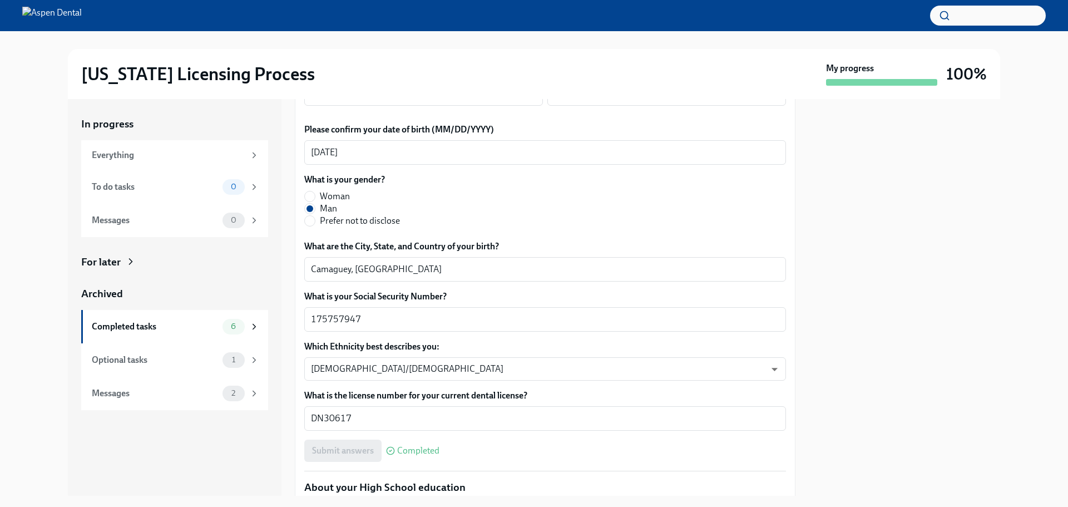
scroll to position [445, 0]
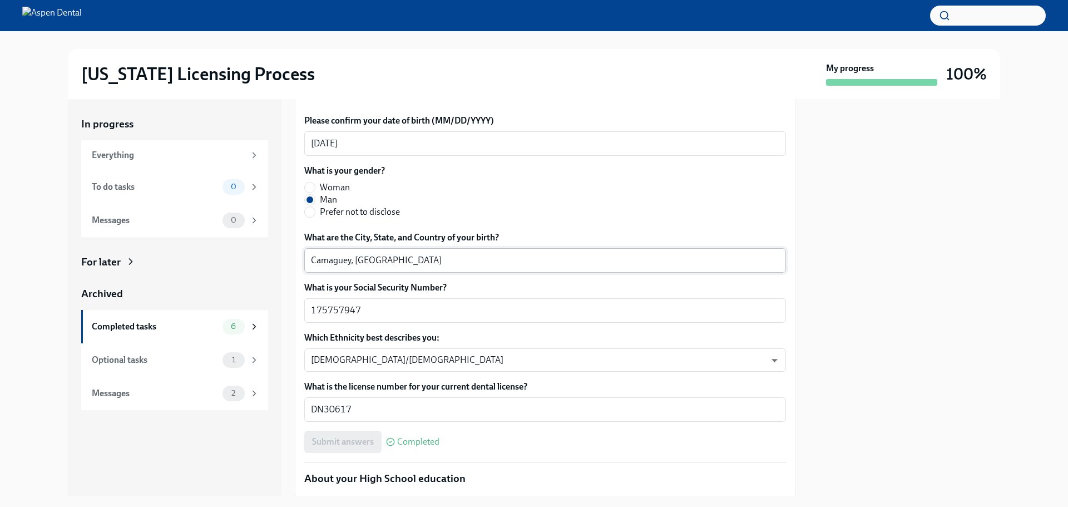
click at [335, 260] on textarea "Camaguey, Cuba" at bounding box center [545, 260] width 469 height 13
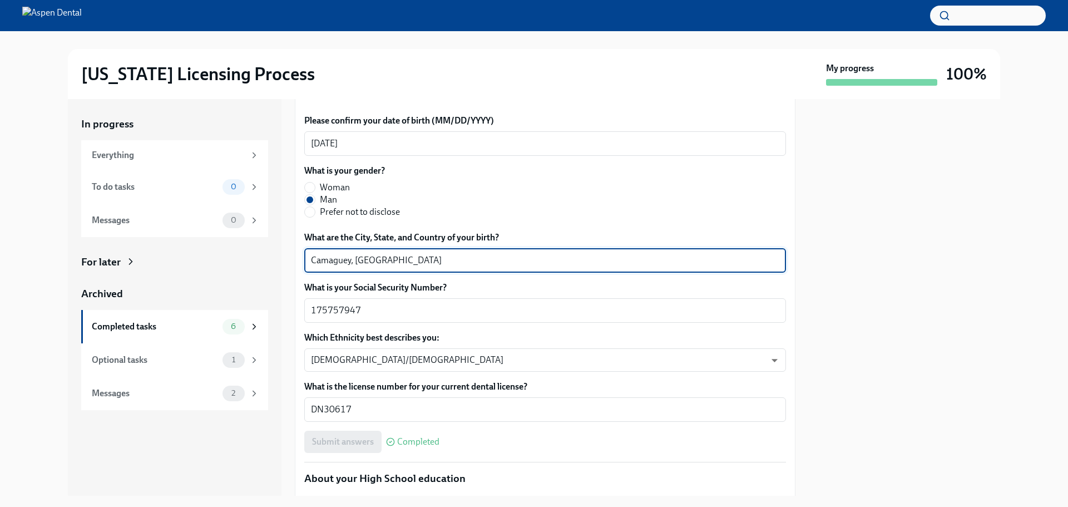
click at [334, 260] on textarea "Camaguey, Cuba" at bounding box center [545, 260] width 469 height 13
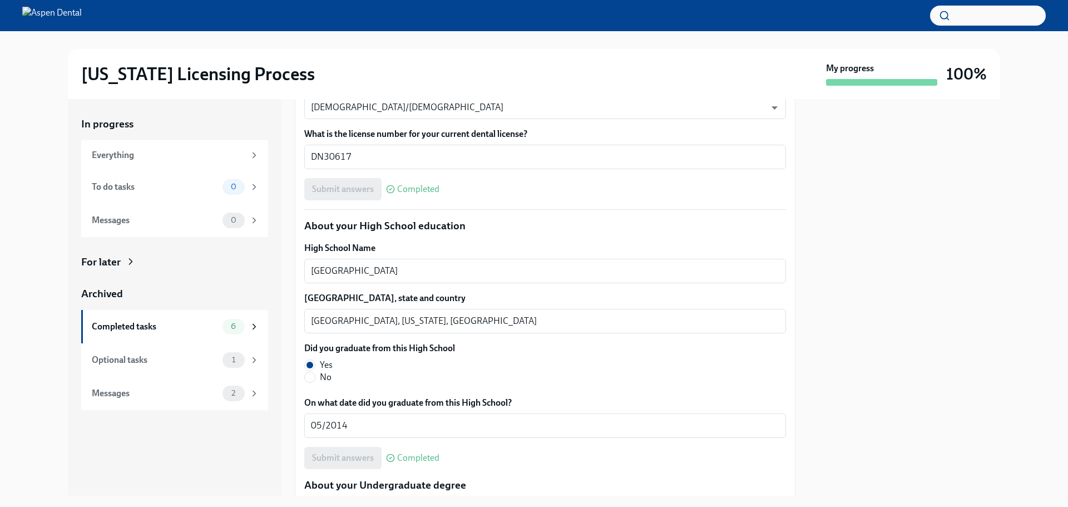
scroll to position [668, 0]
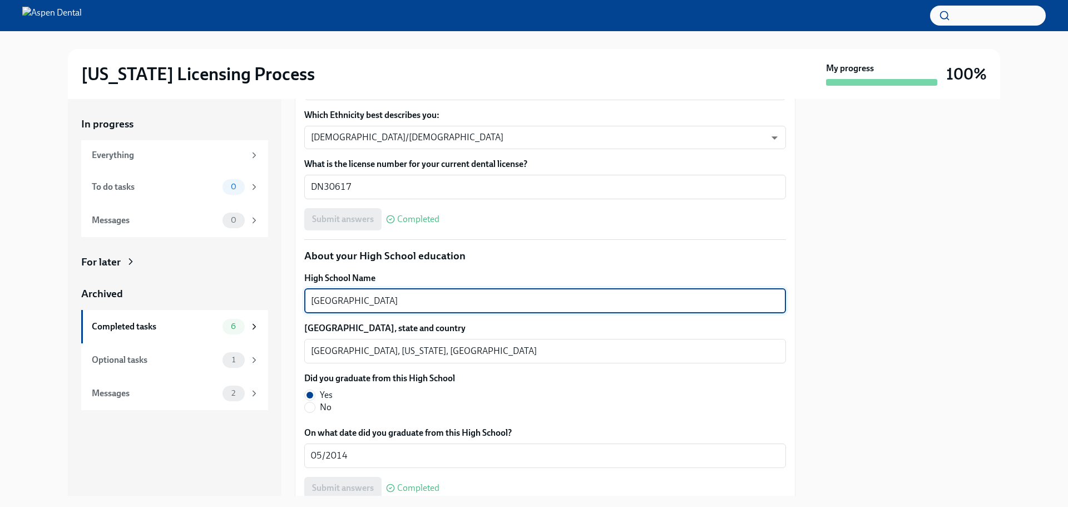
drag, startPoint x: 419, startPoint y: 299, endPoint x: 299, endPoint y: 298, distance: 119.7
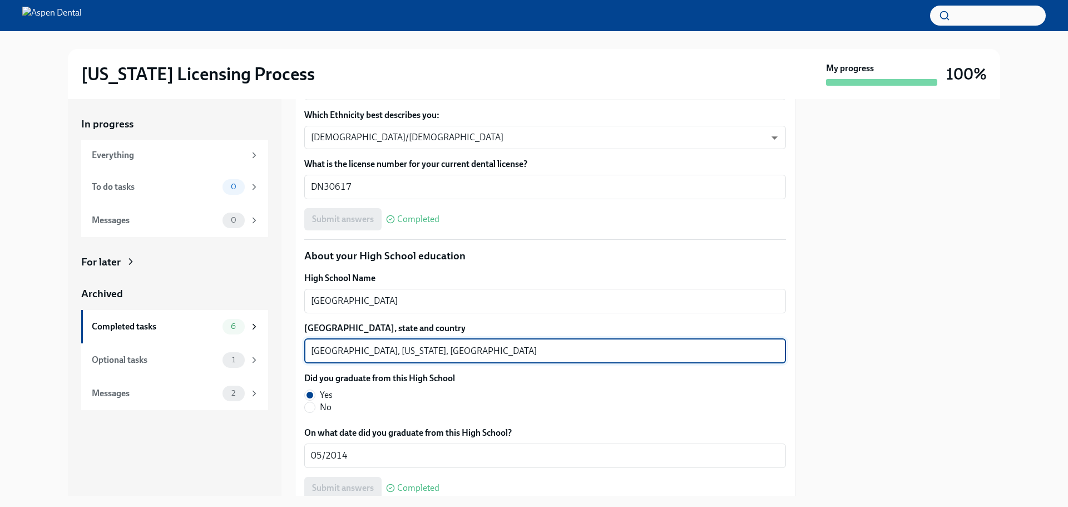
drag, startPoint x: 358, startPoint y: 354, endPoint x: 303, endPoint y: 358, distance: 55.3
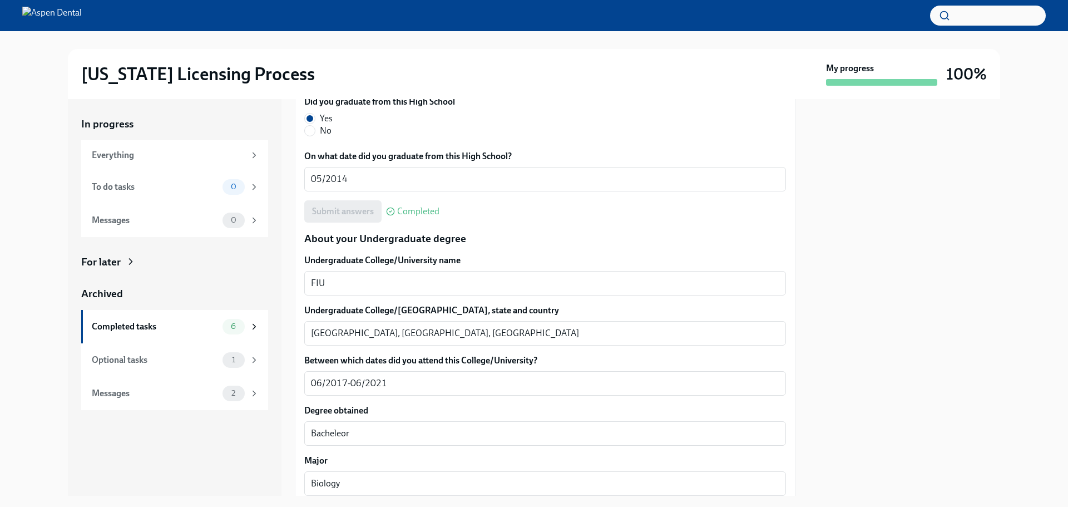
scroll to position [946, 0]
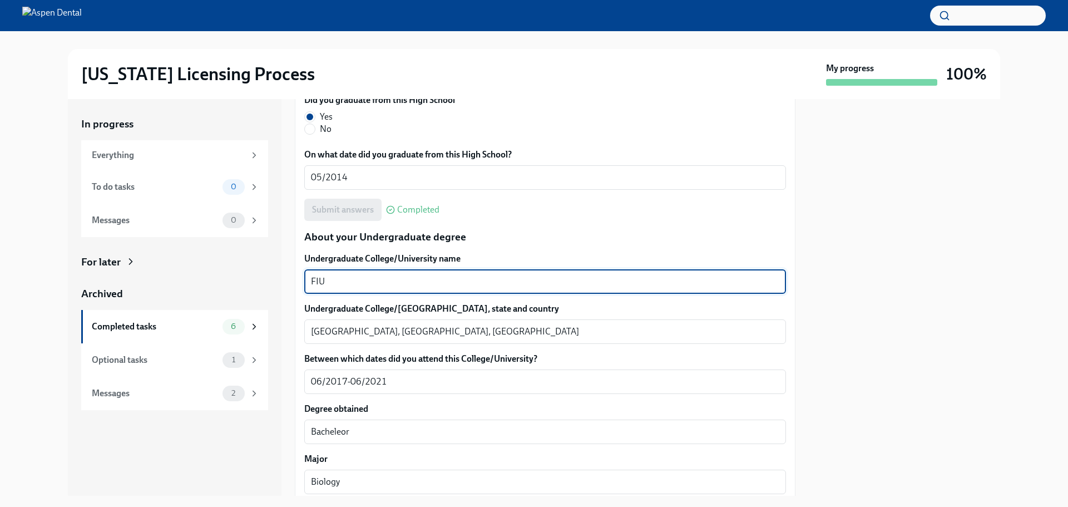
drag, startPoint x: 333, startPoint y: 289, endPoint x: 302, endPoint y: 292, distance: 31.8
click at [302, 292] on div "We will fill out the Illinois State Application Form on your behalf – we'll jus…" at bounding box center [545, 492] width 501 height 2396
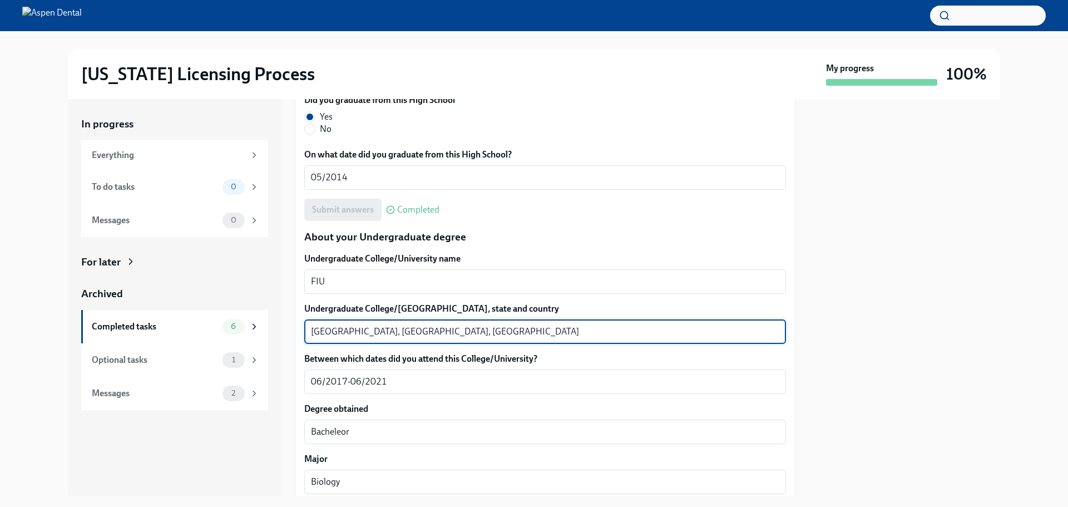
click at [322, 329] on textarea "Miami, FL, US" at bounding box center [545, 331] width 469 height 13
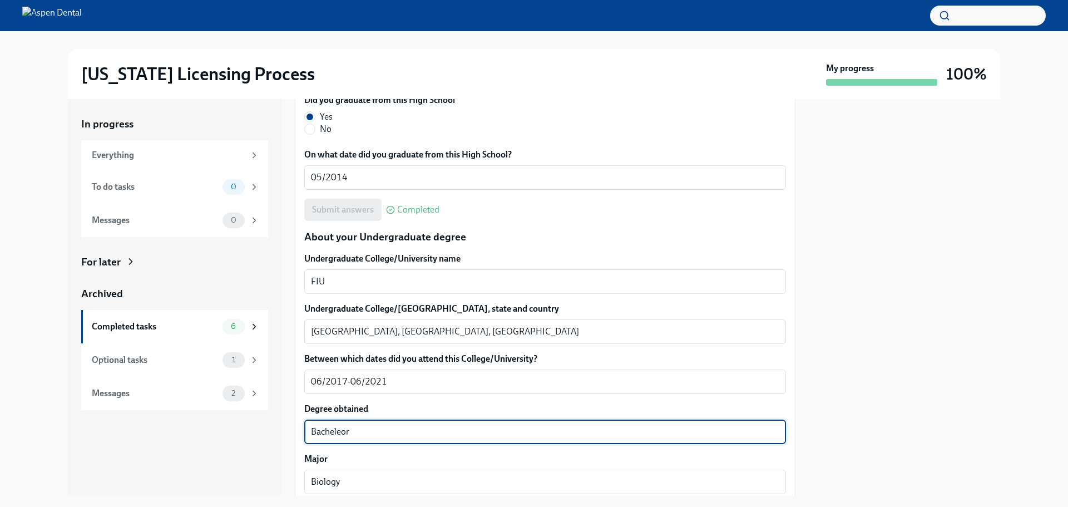
drag, startPoint x: 353, startPoint y: 431, endPoint x: 280, endPoint y: 431, distance: 72.9
click at [280, 431] on div "In progress Everything To do tasks 0 Messages 0 For later Archived Completed ta…" at bounding box center [534, 297] width 933 height 397
drag, startPoint x: 346, startPoint y: 427, endPoint x: 311, endPoint y: 429, distance: 34.5
click at [311, 429] on textarea "Bachelor" at bounding box center [545, 431] width 469 height 13
type textarea "Bachelor"
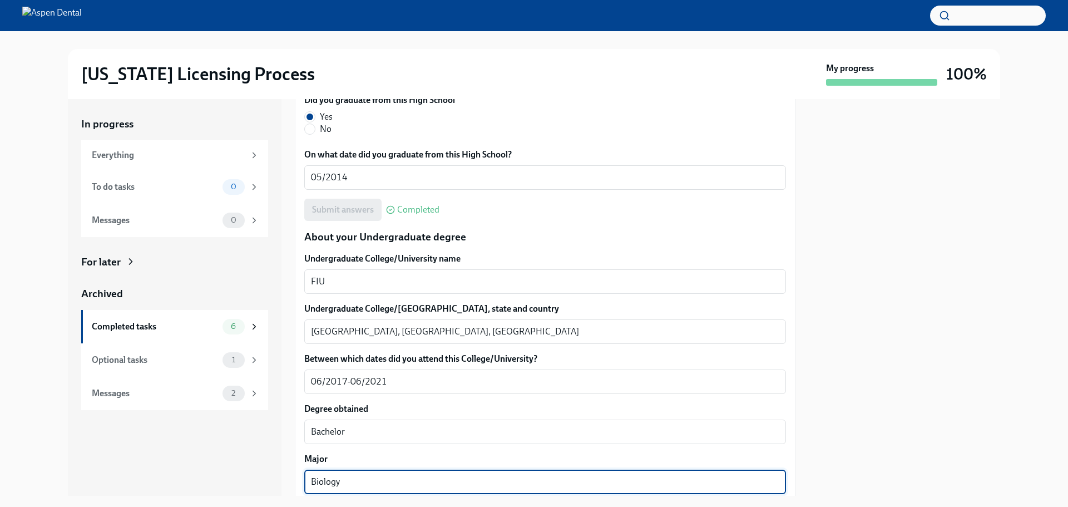
drag, startPoint x: 319, startPoint y: 482, endPoint x: 262, endPoint y: 482, distance: 57.9
click at [262, 482] on div "In progress Everything To do tasks 0 Messages 0 For later Archived Completed ta…" at bounding box center [534, 297] width 933 height 397
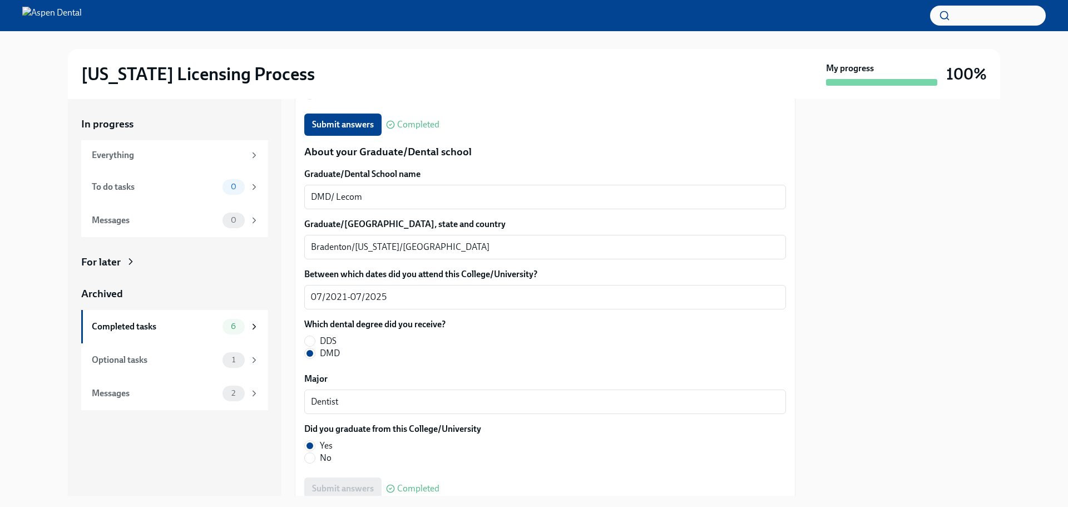
scroll to position [1391, 0]
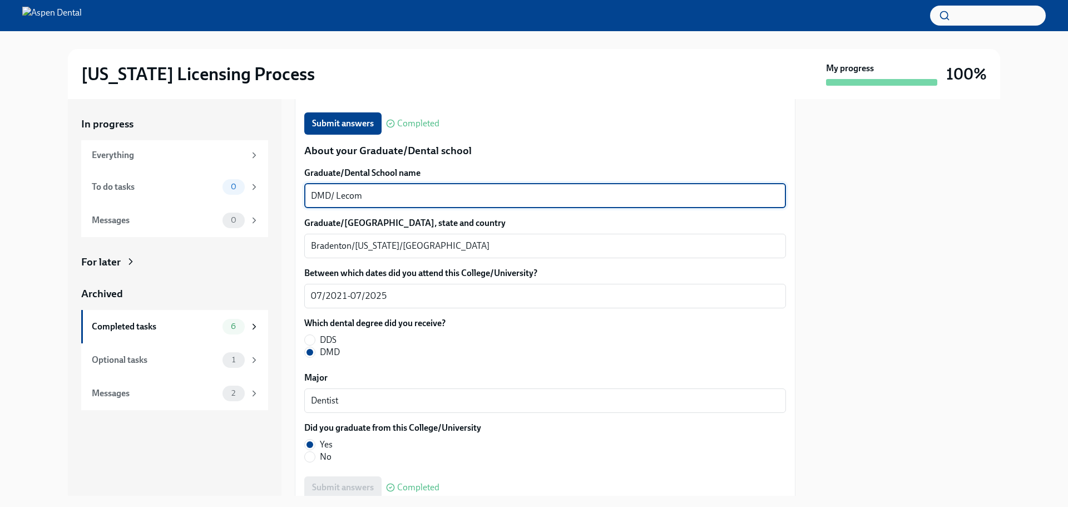
drag, startPoint x: 358, startPoint y: 198, endPoint x: 336, endPoint y: 196, distance: 22.3
click at [336, 196] on textarea "DMD/ Lecom" at bounding box center [545, 195] width 469 height 13
click at [326, 243] on textarea "Bradenton/Florida/US" at bounding box center [545, 245] width 469 height 13
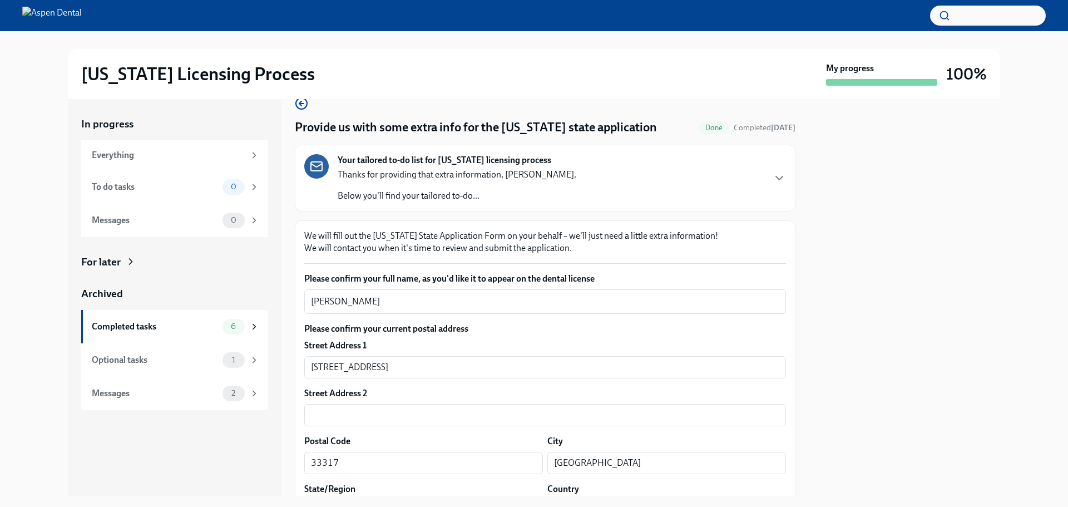
scroll to position [0, 0]
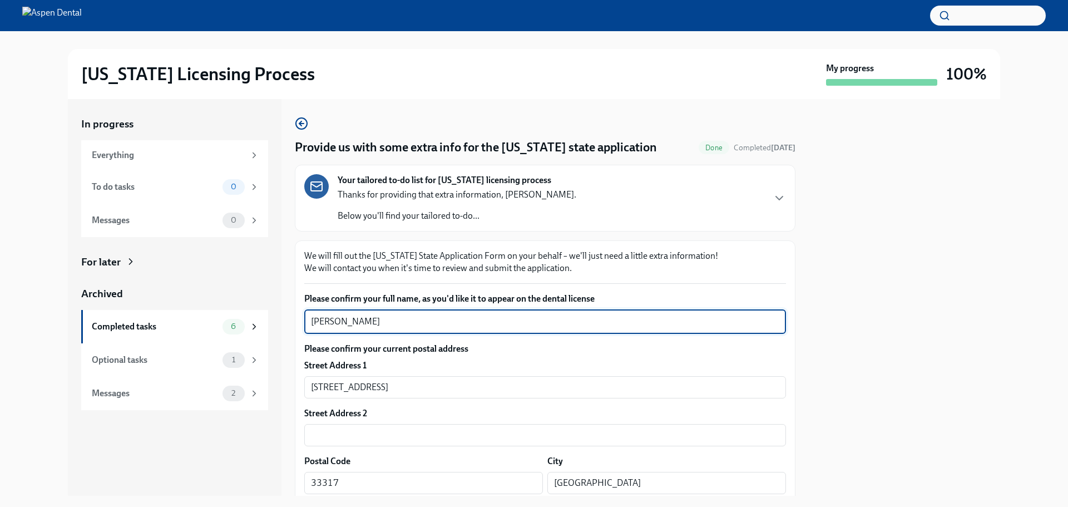
drag, startPoint x: 396, startPoint y: 321, endPoint x: 302, endPoint y: 327, distance: 94.3
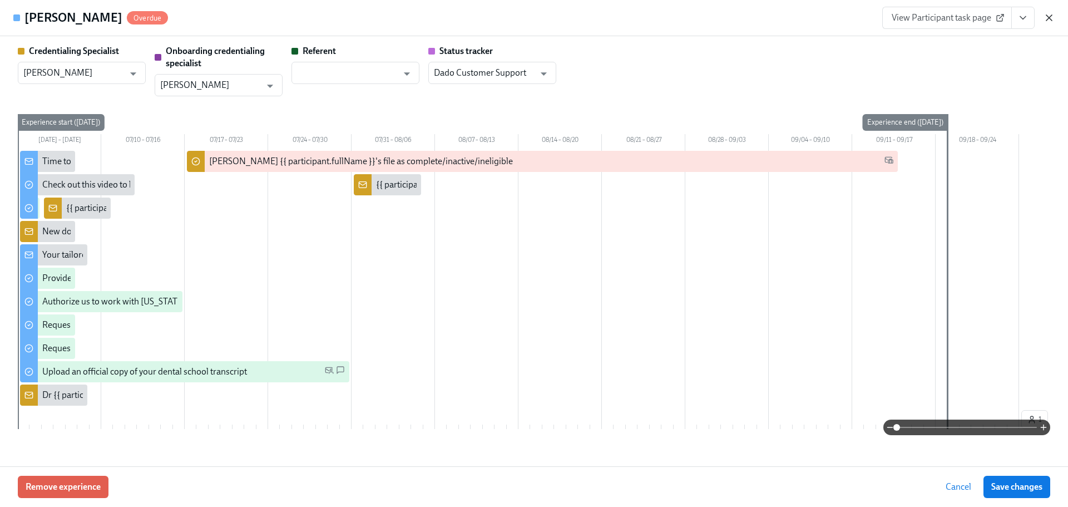
scroll to position [1948, 0]
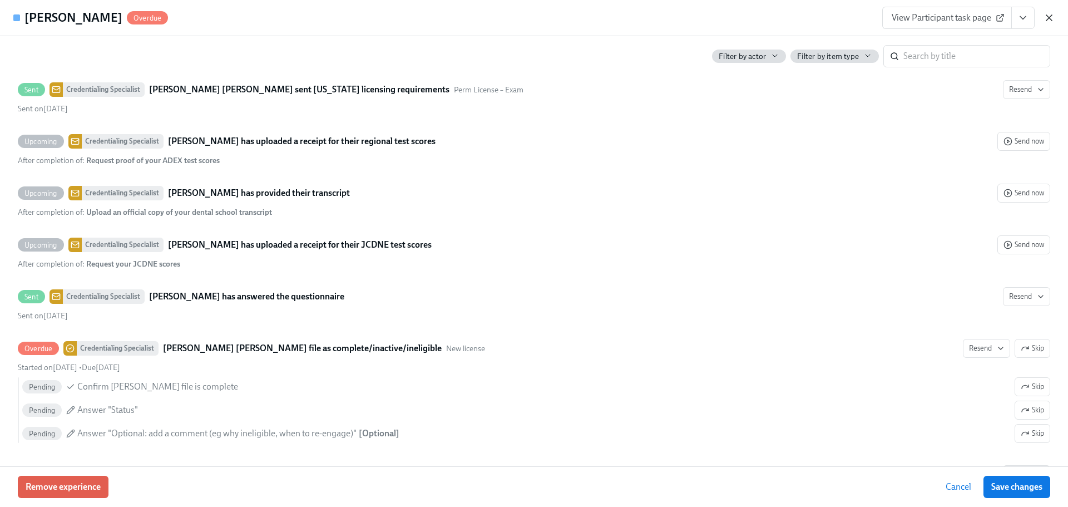
click at [1051, 18] on icon "button" at bounding box center [1050, 18] width 6 height 6
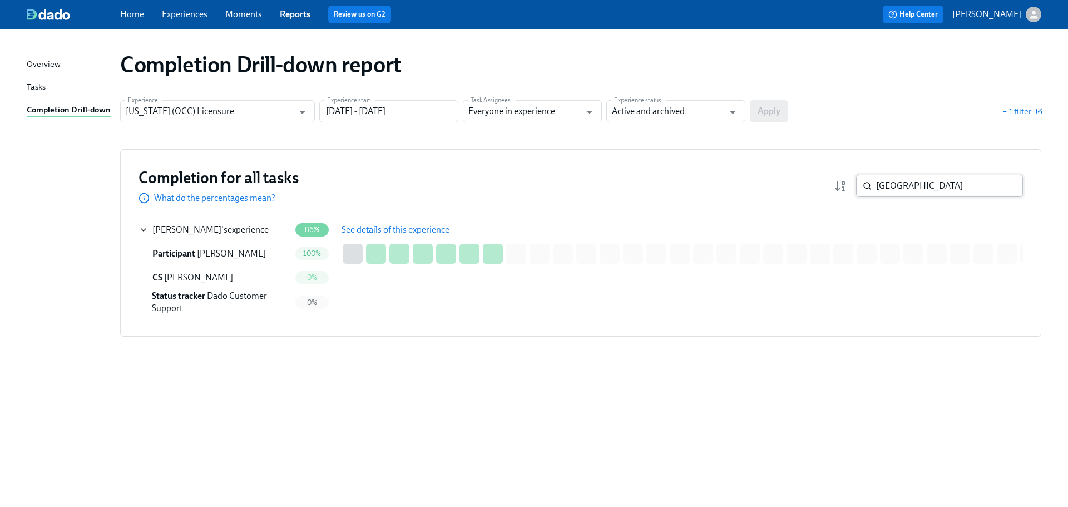
click at [897, 185] on input "[GEOGRAPHIC_DATA]" at bounding box center [949, 186] width 147 height 22
click at [900, 187] on input "[GEOGRAPHIC_DATA]" at bounding box center [949, 186] width 147 height 22
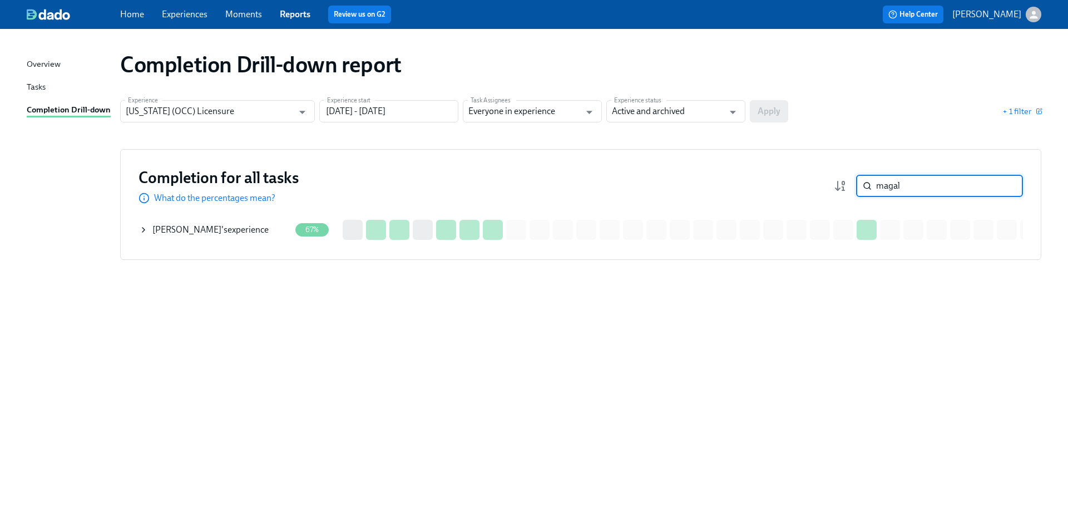
click at [269, 234] on div "[PERSON_NAME] 's experience" at bounding box center [210, 230] width 116 height 12
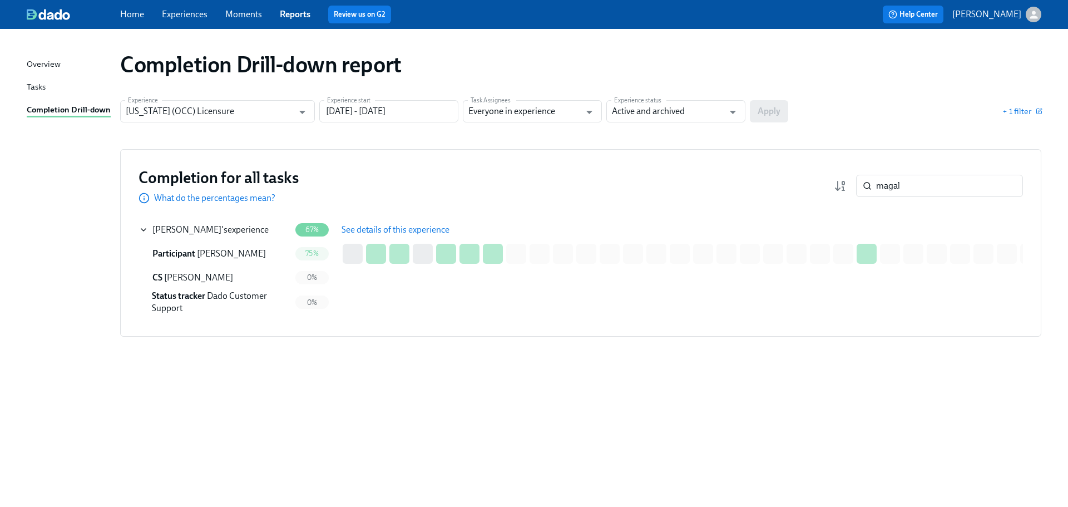
click at [380, 234] on span "See details of this experience" at bounding box center [396, 229] width 108 height 11
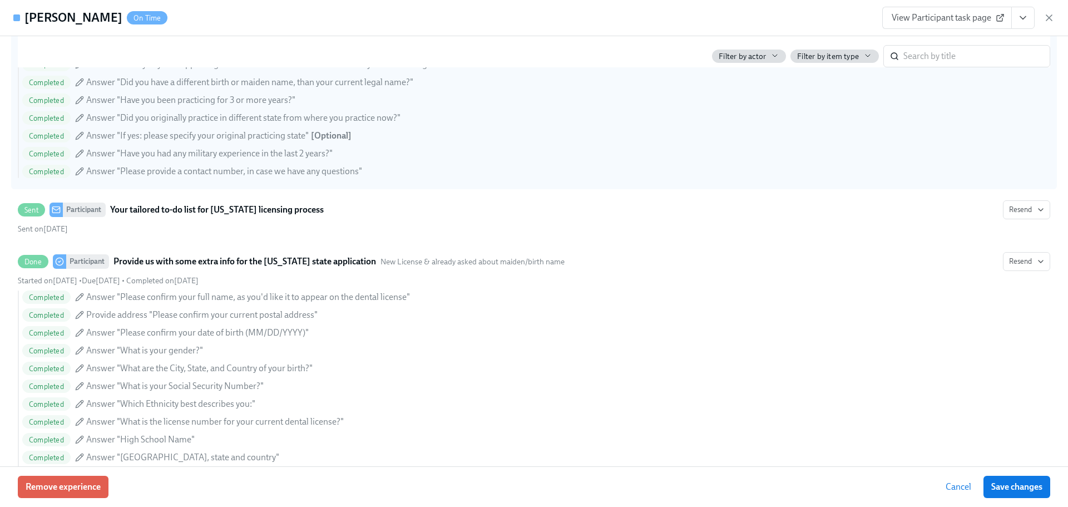
scroll to position [890, 0]
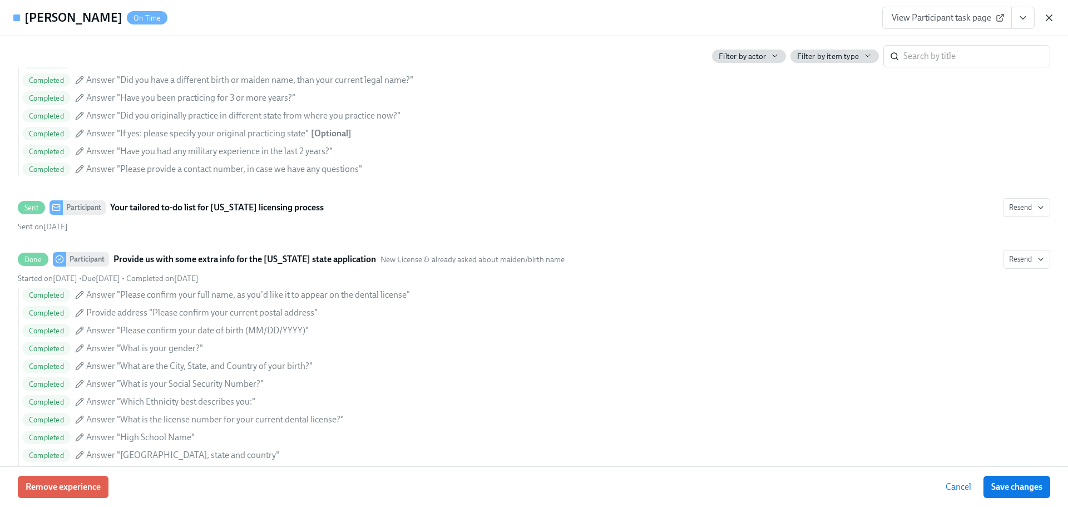
click at [1049, 18] on icon "button" at bounding box center [1050, 18] width 6 height 6
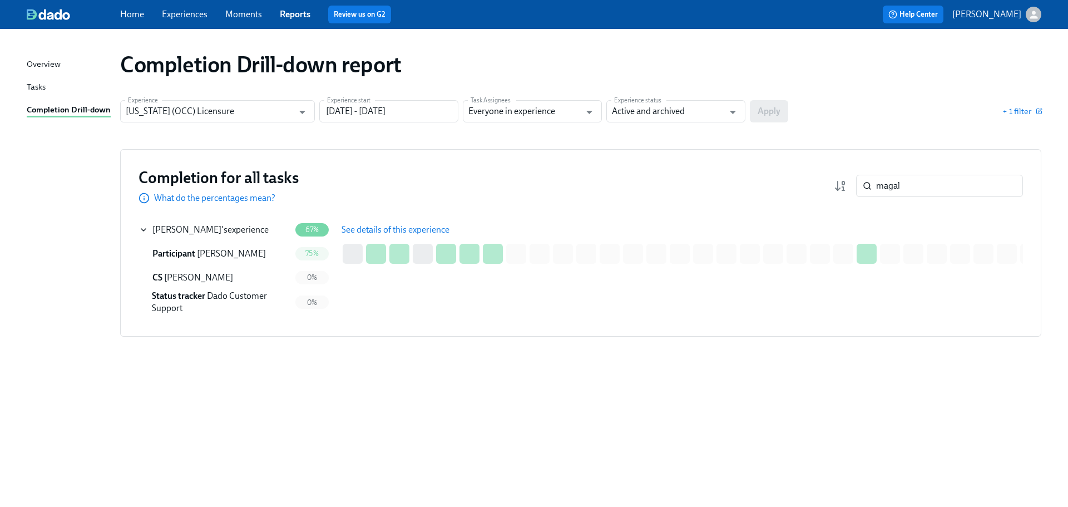
click at [919, 206] on div "Completion for all tasks What do the percentages mean? magal ​ Completion for a…" at bounding box center [581, 243] width 922 height 188
click at [917, 189] on input "magal" at bounding box center [949, 186] width 147 height 22
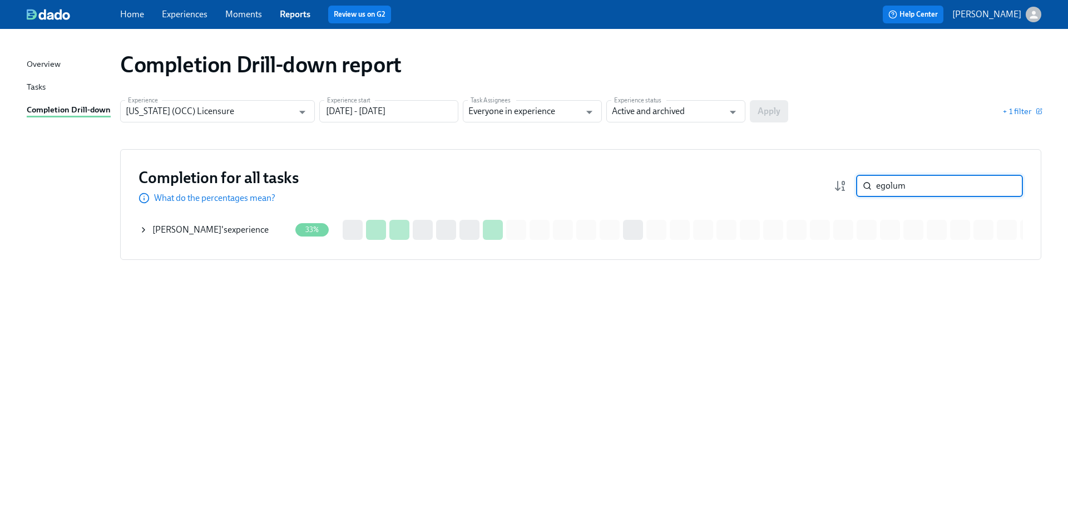
type input "egolum"
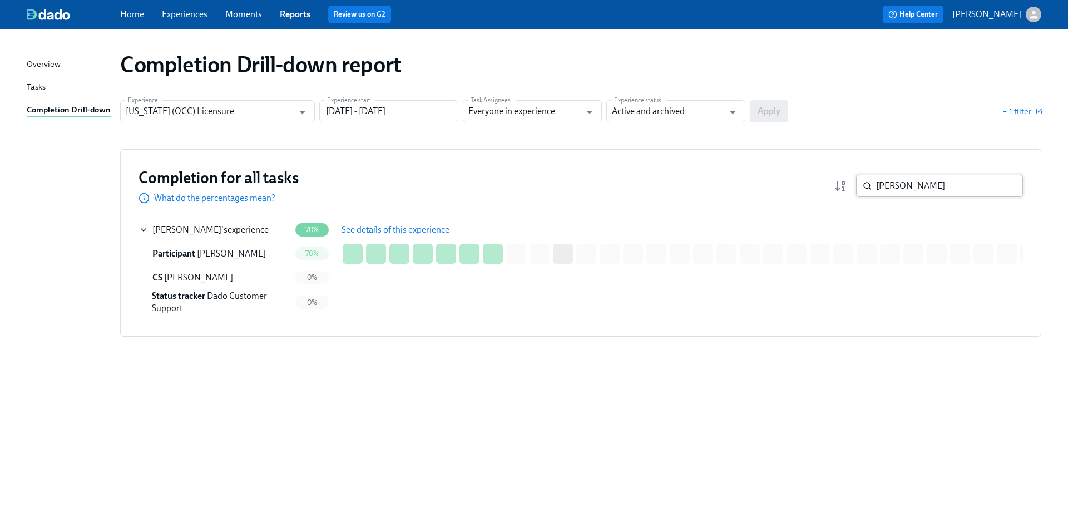
click at [948, 191] on input "[PERSON_NAME]" at bounding box center [949, 186] width 147 height 22
click at [945, 191] on input "[PERSON_NAME]" at bounding box center [949, 186] width 147 height 22
click at [944, 191] on input "[PERSON_NAME]" at bounding box center [949, 186] width 147 height 22
click at [941, 191] on input "[PERSON_NAME]" at bounding box center [949, 186] width 147 height 22
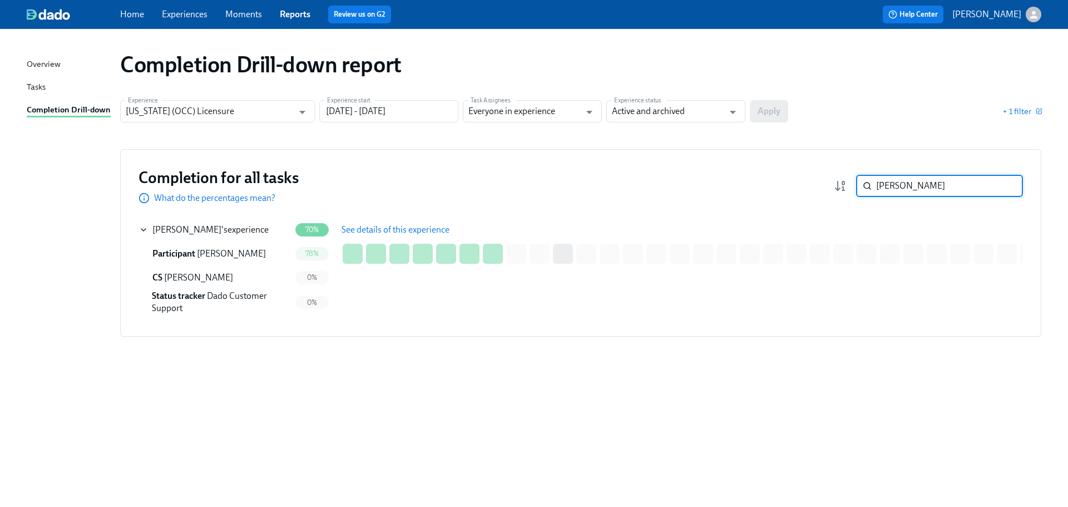
click at [941, 191] on input "[PERSON_NAME]" at bounding box center [949, 186] width 147 height 22
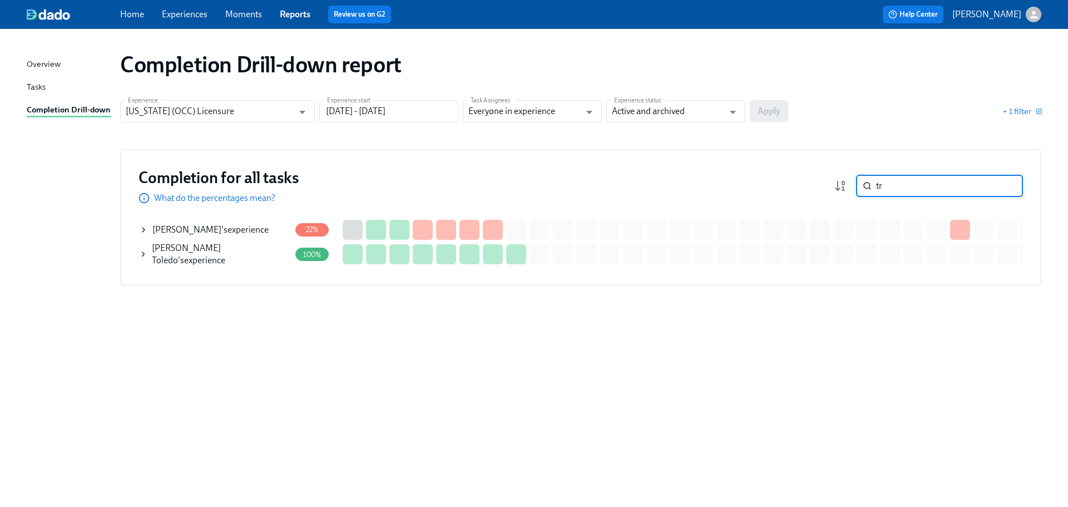
type input "t"
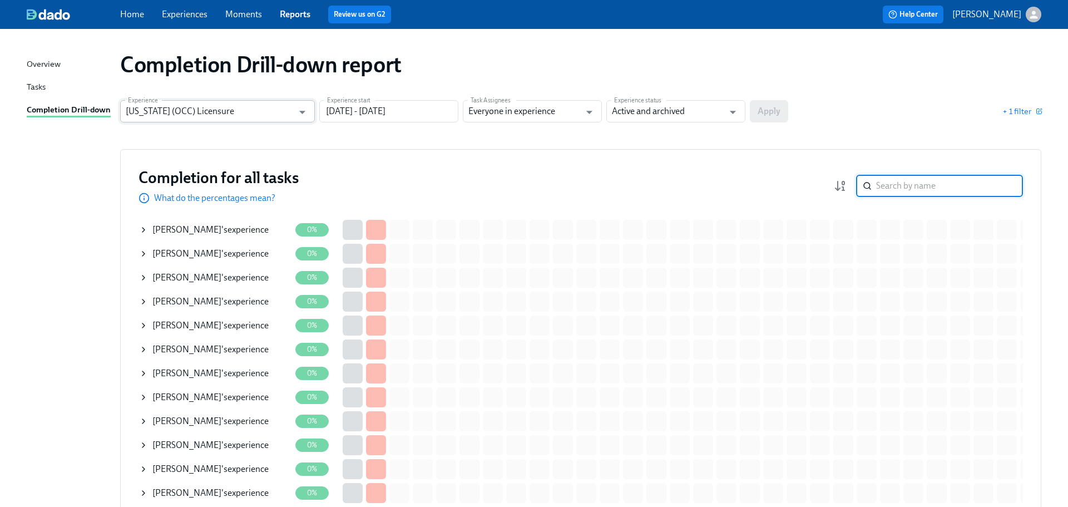
click at [265, 111] on input "[US_STATE] (OCC) Licensure" at bounding box center [210, 111] width 168 height 22
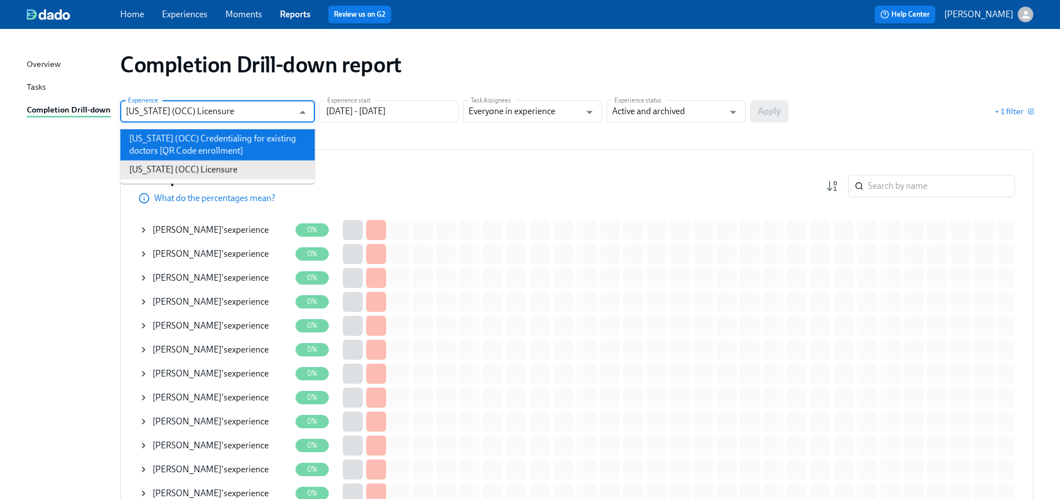
click at [274, 140] on li "[US_STATE] (OCC) Credentialing for existing doctors [QR Code enrollment]" at bounding box center [217, 144] width 195 height 31
type input "[US_STATE] (OCC) Credentialing for existing doctors [QR Code enrollment]"
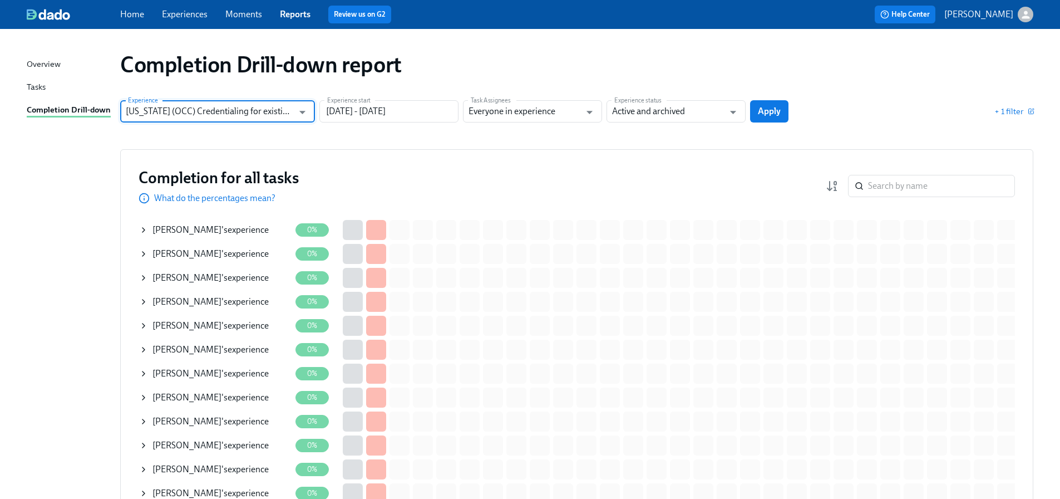
click at [785, 114] on button "Apply" at bounding box center [769, 111] width 38 height 22
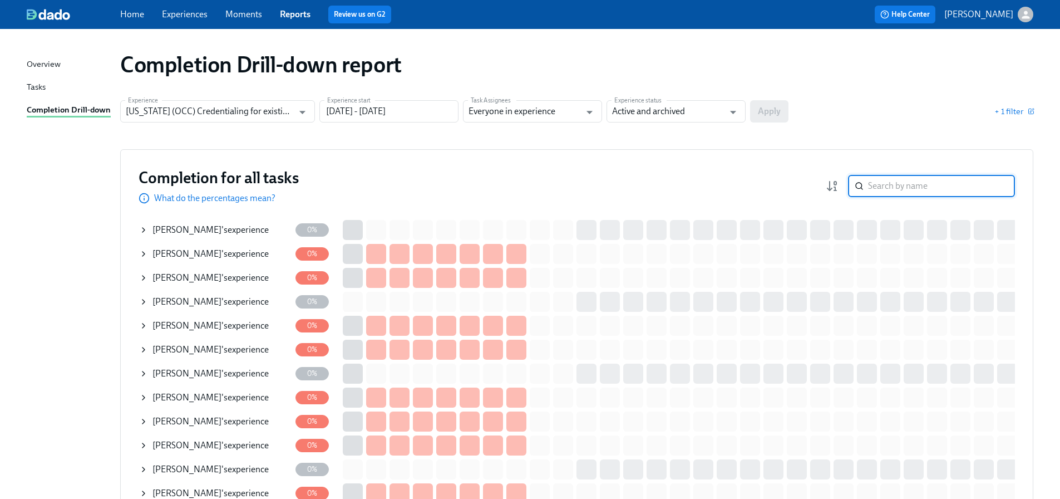
click at [907, 187] on input "search" at bounding box center [941, 186] width 147 height 22
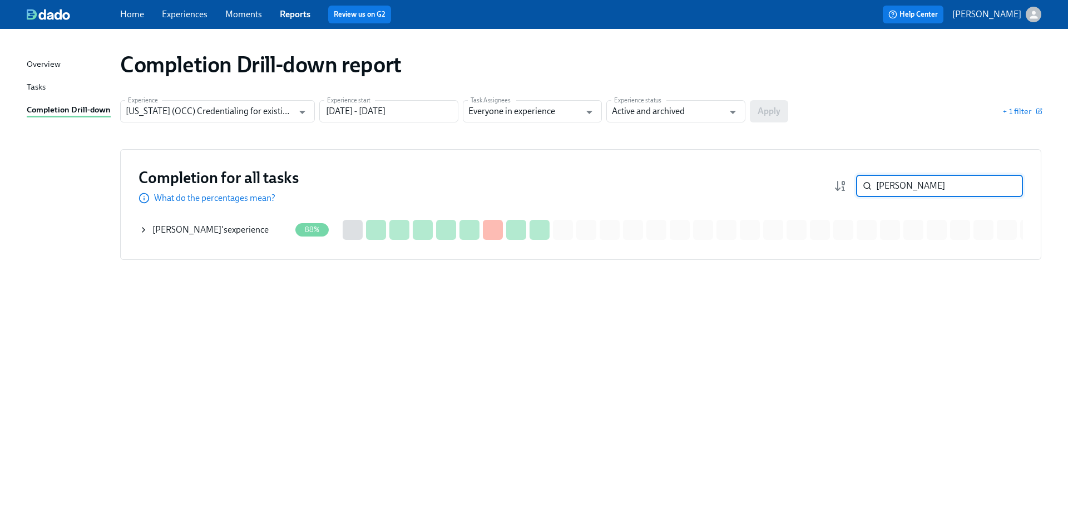
type input "[PERSON_NAME]"
